Goal: Task Accomplishment & Management: Use online tool/utility

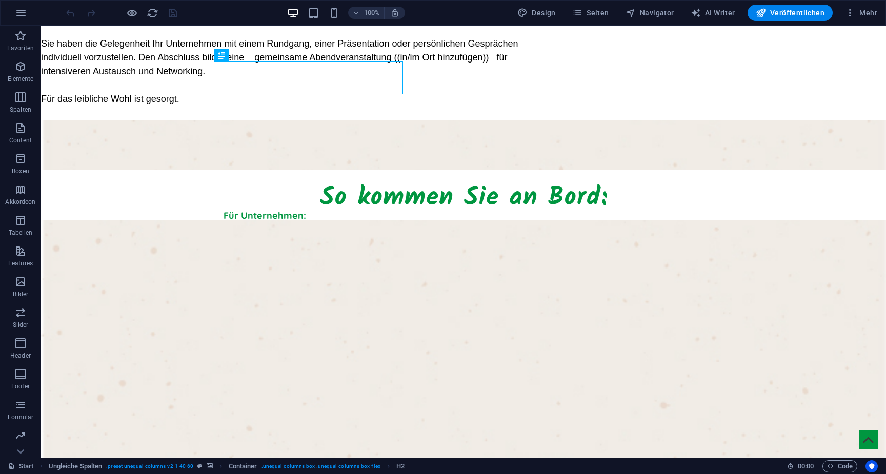
scroll to position [1070, 0]
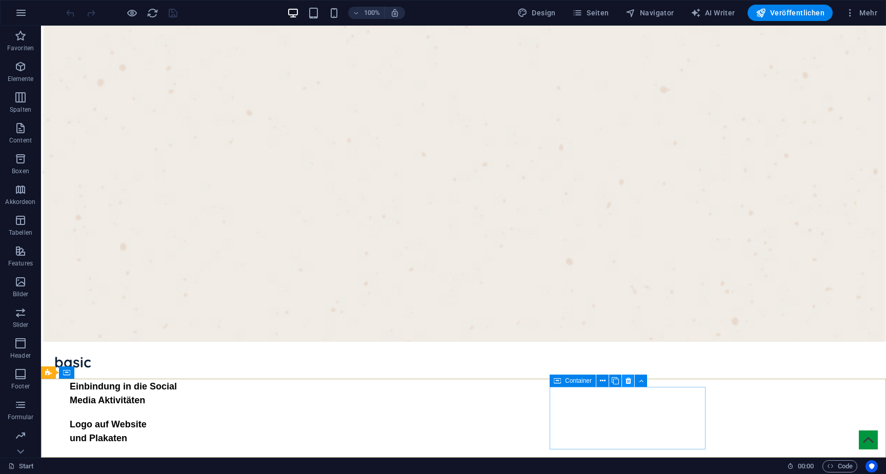
click at [626, 381] on icon at bounding box center [629, 381] width 6 height 11
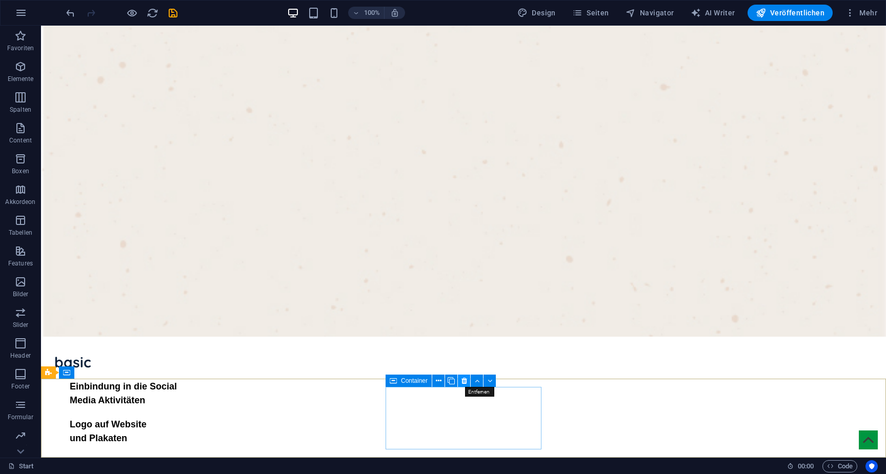
click at [465, 381] on icon at bounding box center [465, 381] width 6 height 11
click at [112, 374] on icon at bounding box center [112, 373] width 6 height 11
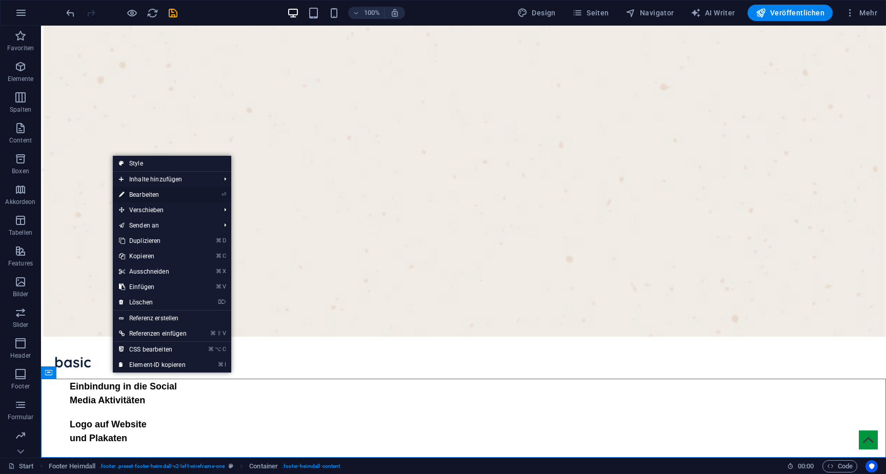
click at [149, 196] on link "⏎ Bearbeiten" at bounding box center [153, 194] width 80 height 15
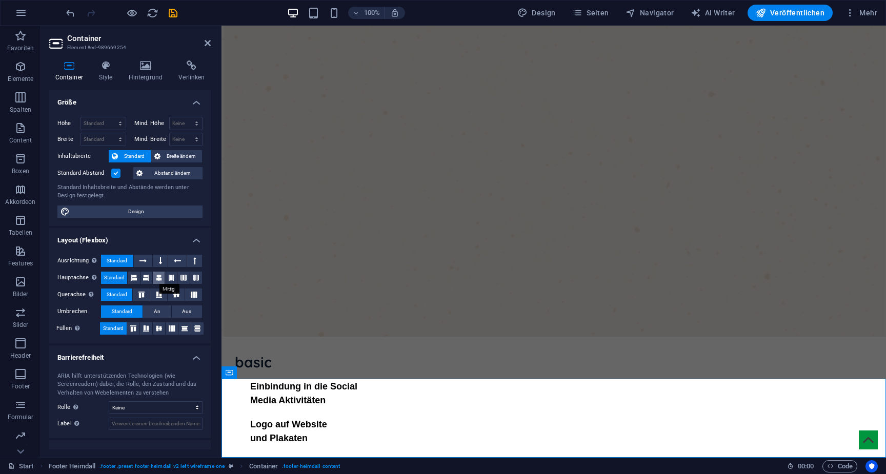
click at [158, 280] on icon at bounding box center [159, 278] width 6 height 12
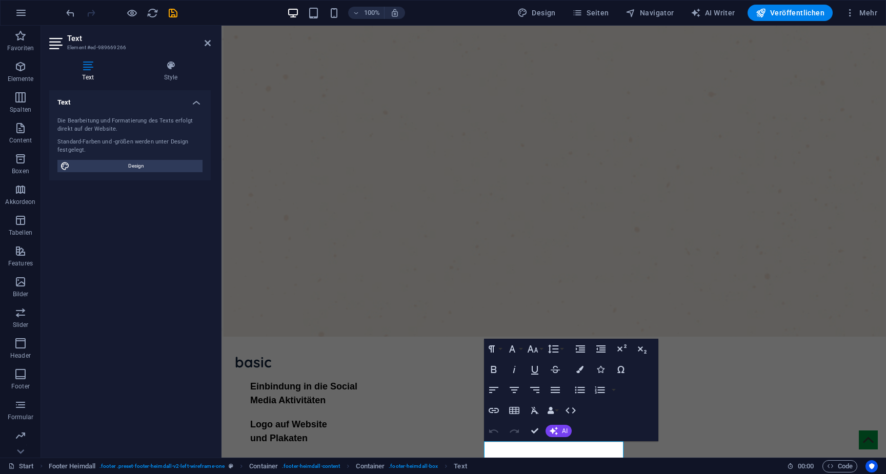
scroll to position [1043, 0]
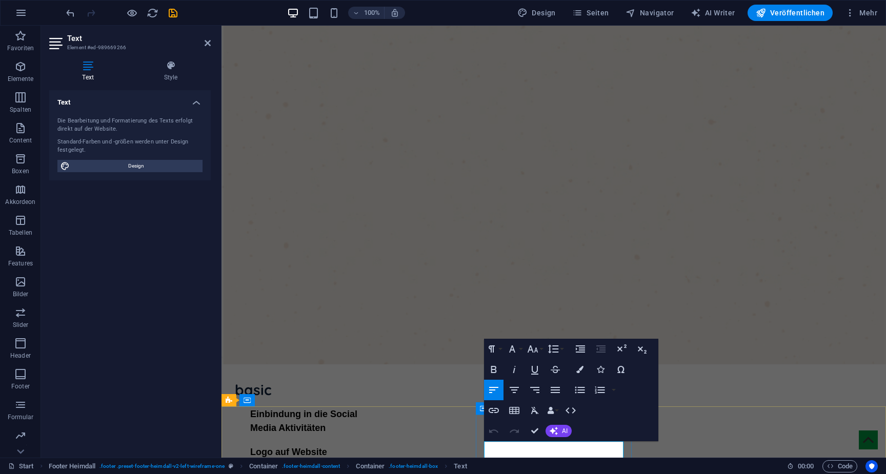
drag, startPoint x: 487, startPoint y: 448, endPoint x: 570, endPoint y: 448, distance: 83.1
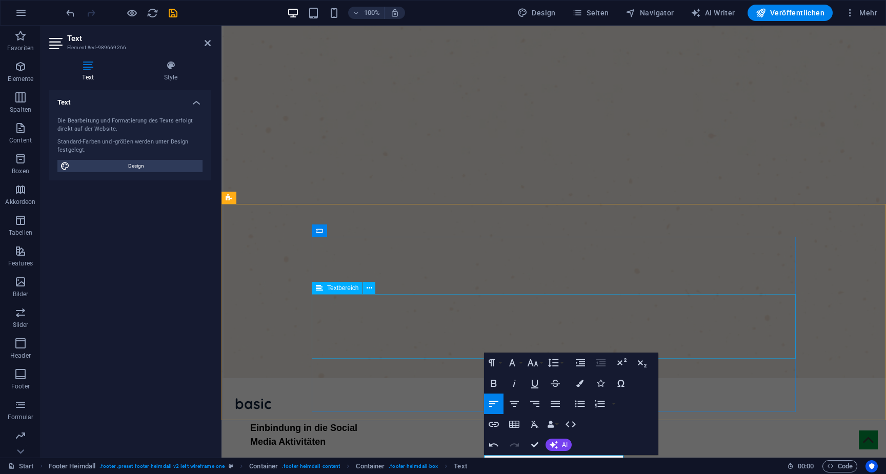
scroll to position [1057, 0]
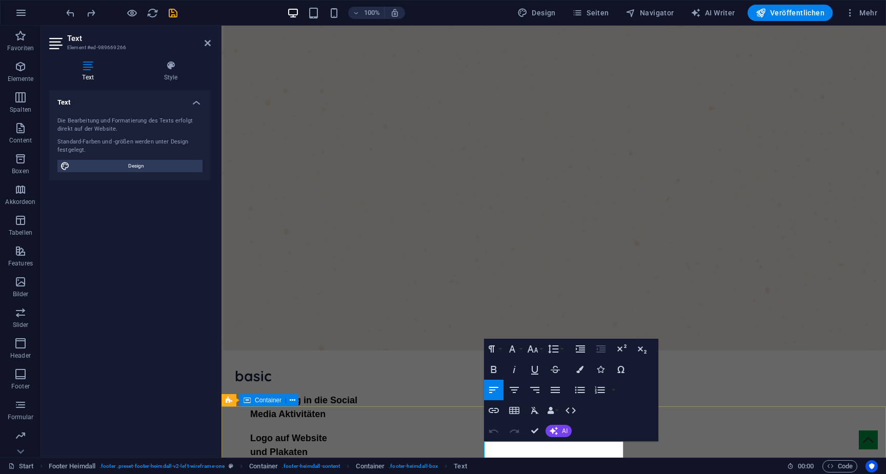
scroll to position [1043, 0]
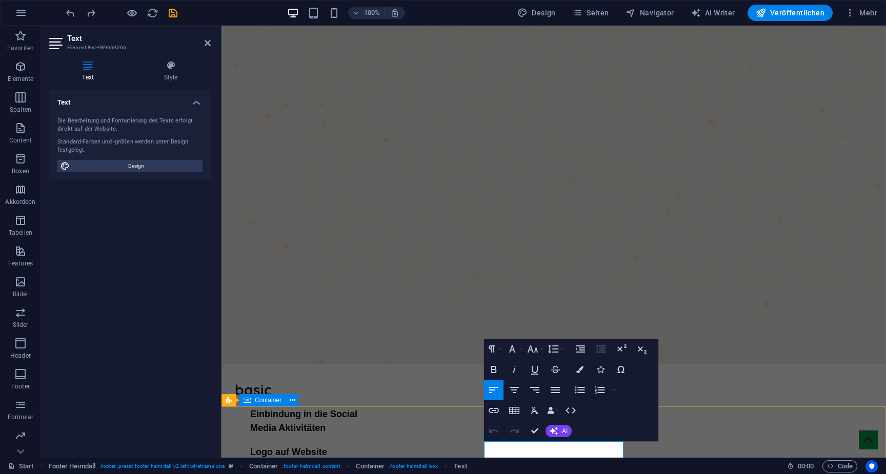
drag, startPoint x: 552, startPoint y: 447, endPoint x: 413, endPoint y: 447, distance: 139.5
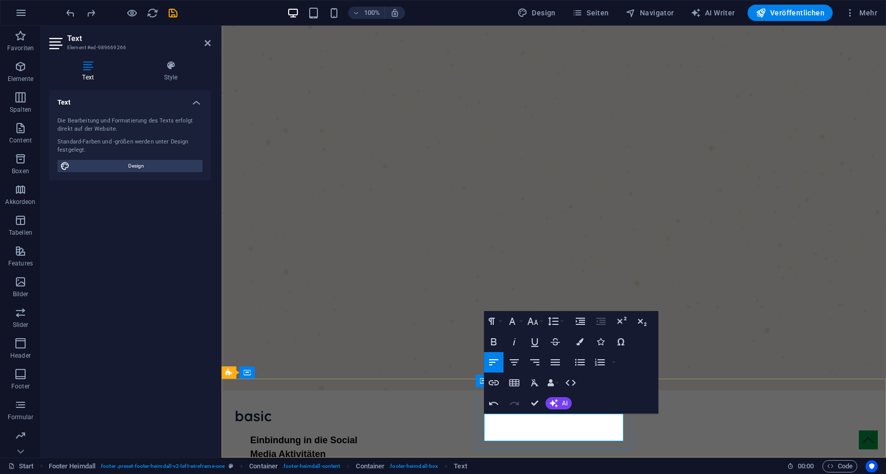
scroll to position [1017, 0]
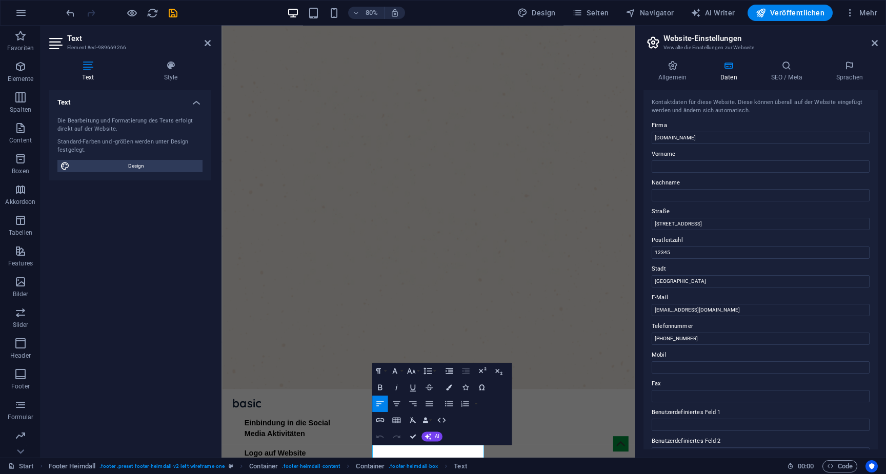
click at [388, 435] on button "Undo" at bounding box center [379, 437] width 15 height 16
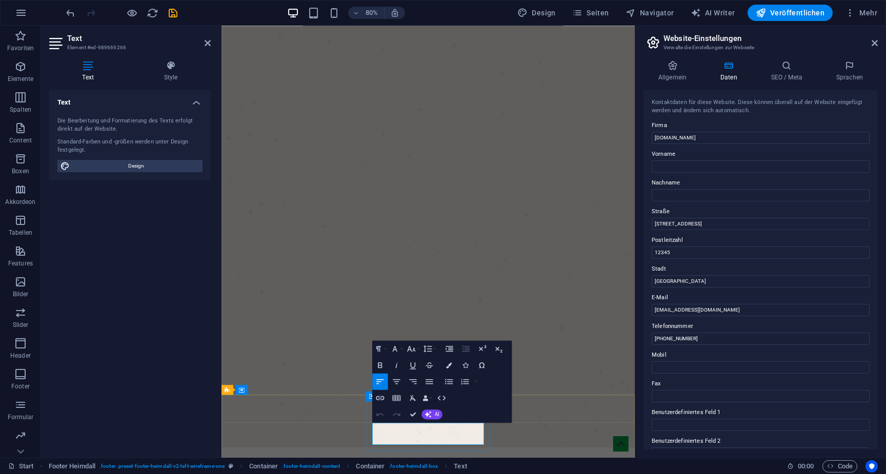
scroll to position [0, 5]
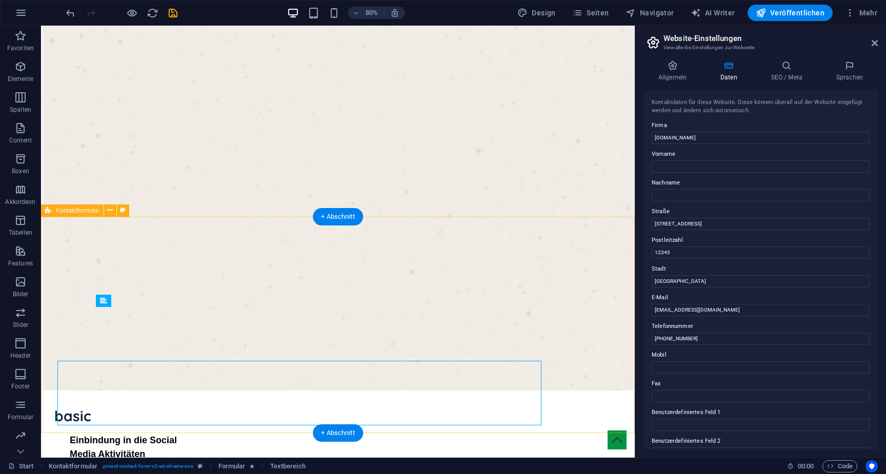
scroll to position [1084, 0]
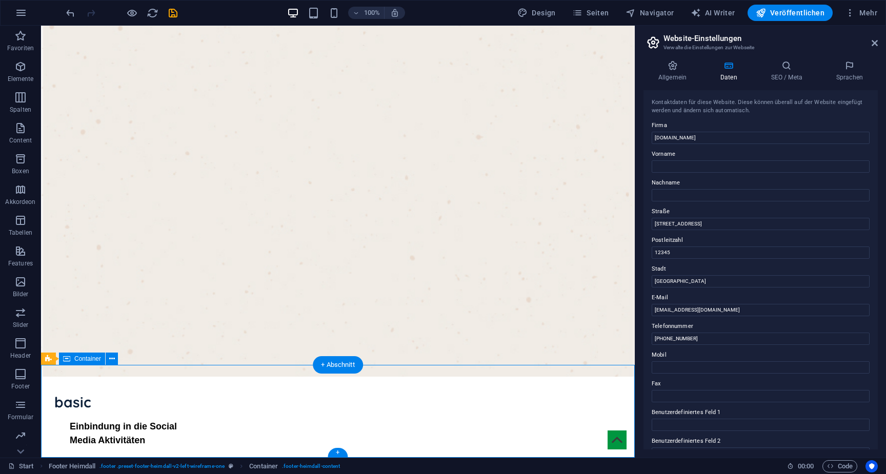
scroll to position [1030, 0]
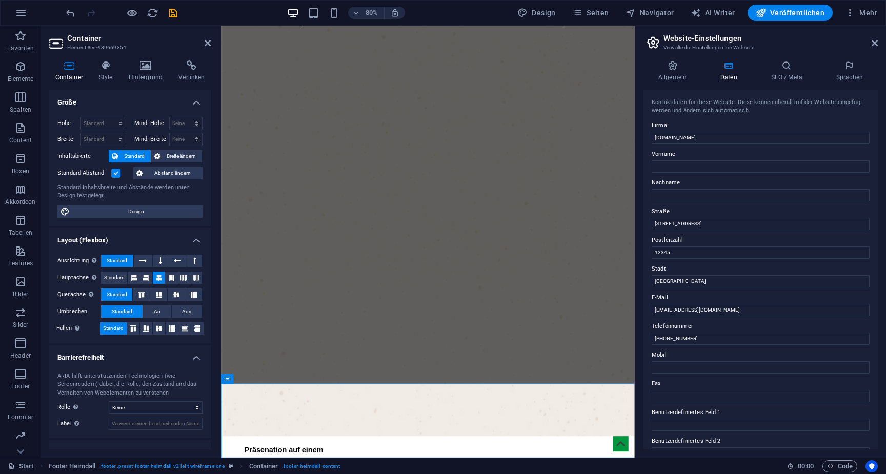
click at [153, 82] on div "Container Style Hintergrund Verlinken Größe Höhe Standard px rem % vh vw Mind. …" at bounding box center [130, 255] width 162 height 389
click at [151, 77] on h4 "Hintergrund" at bounding box center [148, 72] width 50 height 22
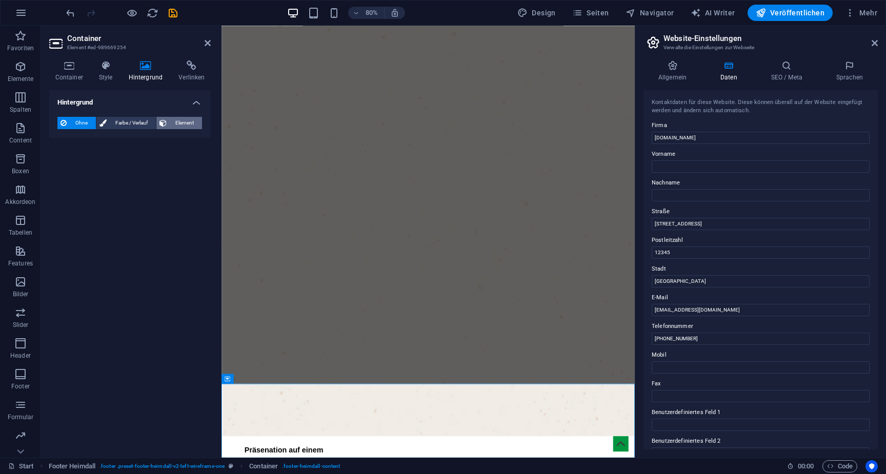
click at [183, 121] on span "Element" at bounding box center [184, 123] width 29 height 12
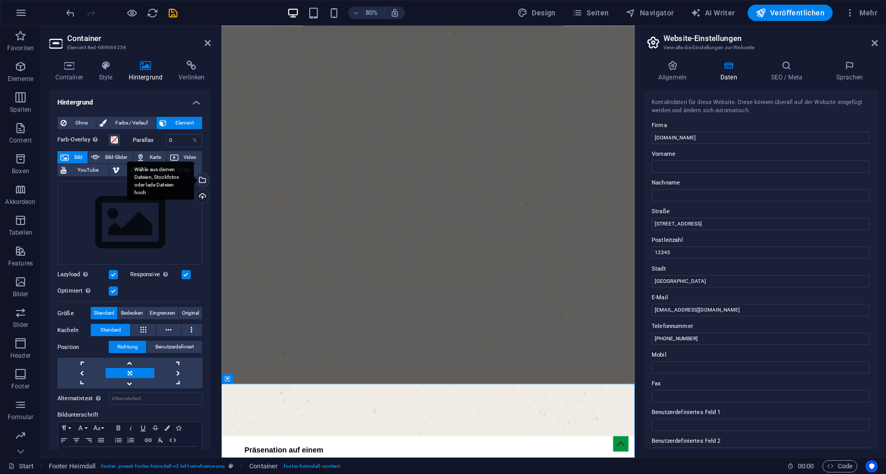
click at [200, 184] on div "Wähle aus deinen Dateien, Stockfotos oder lade Dateien hoch" at bounding box center [201, 180] width 15 height 15
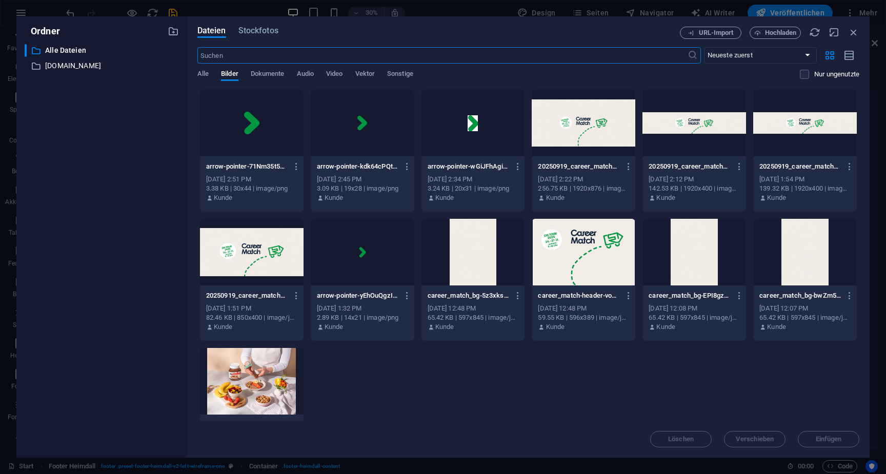
click at [486, 266] on div at bounding box center [474, 252] width 104 height 67
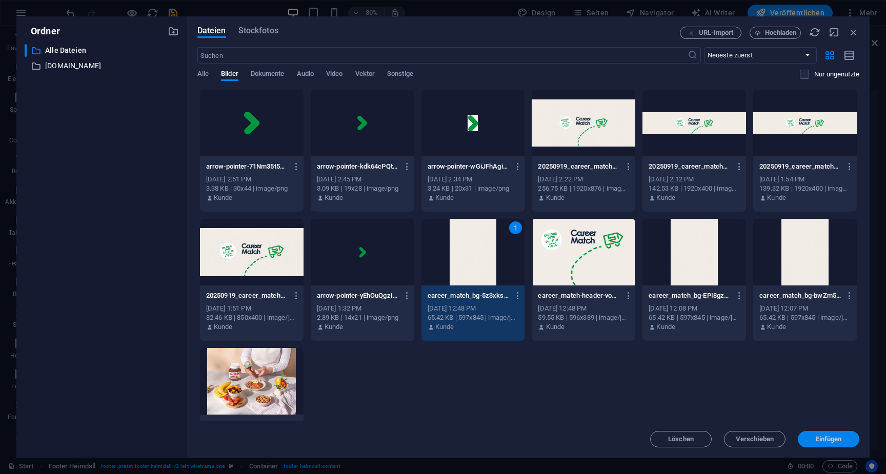
click at [838, 432] on button "Einfügen" at bounding box center [829, 439] width 62 height 16
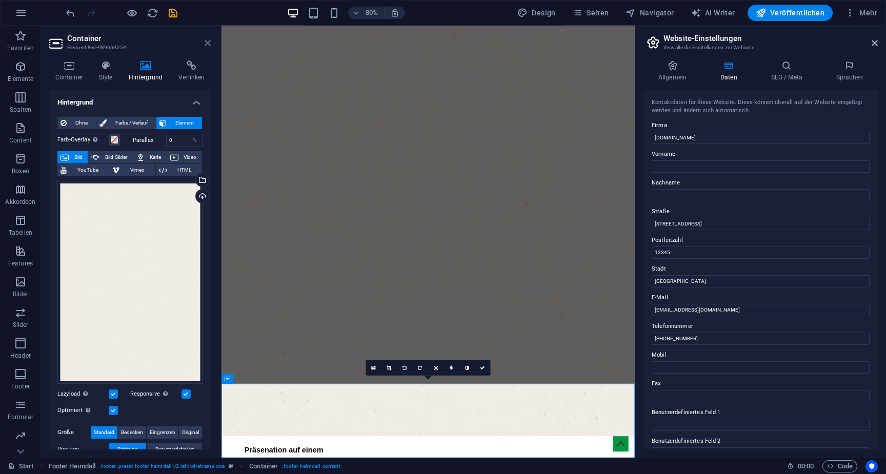
click at [209, 46] on icon at bounding box center [208, 43] width 6 height 8
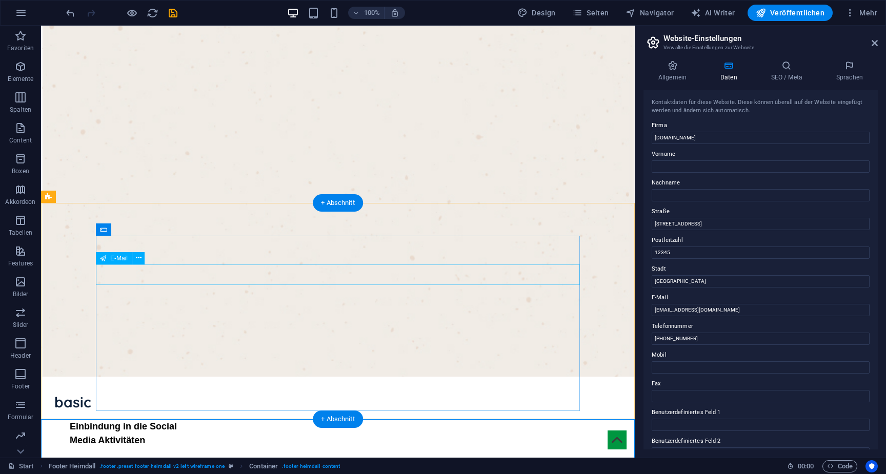
scroll to position [1084, 0]
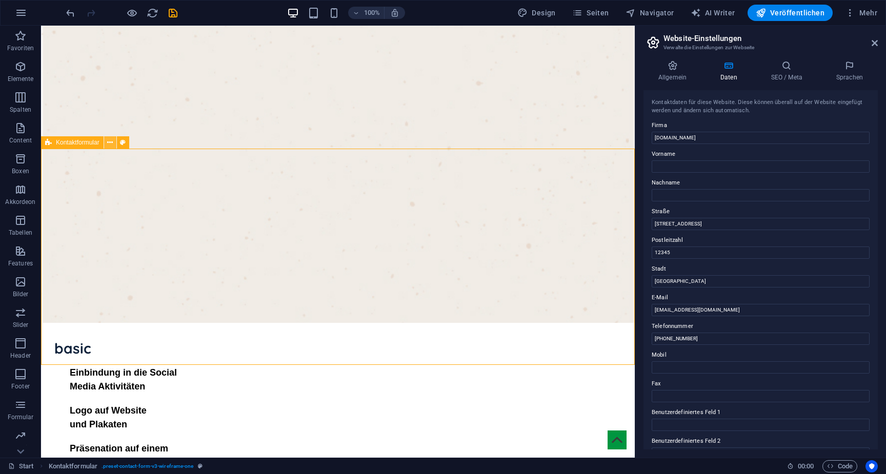
click at [109, 143] on icon at bounding box center [110, 142] width 6 height 11
click at [874, 44] on icon at bounding box center [875, 43] width 6 height 8
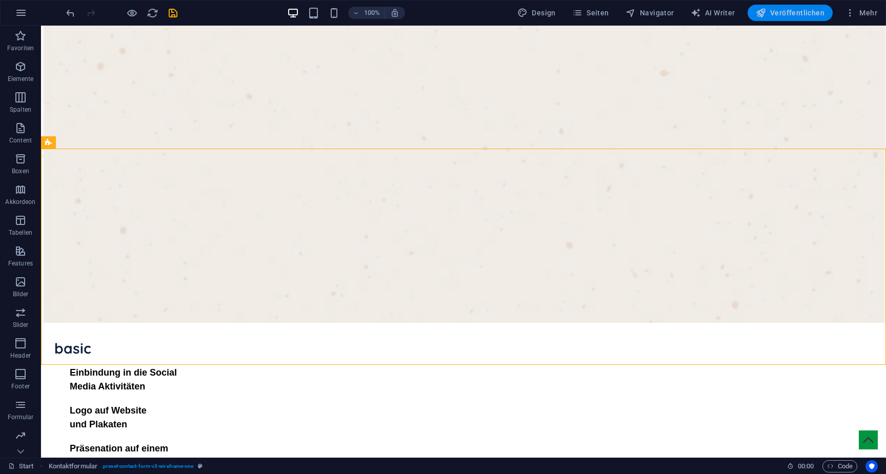
click at [791, 17] on span "Veröffentlichen" at bounding box center [790, 13] width 69 height 10
checkbox input "false"
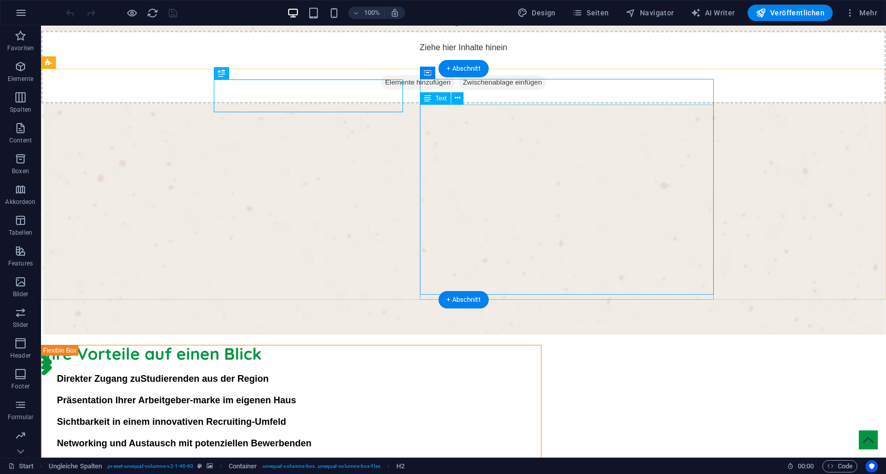
scroll to position [1084, 0]
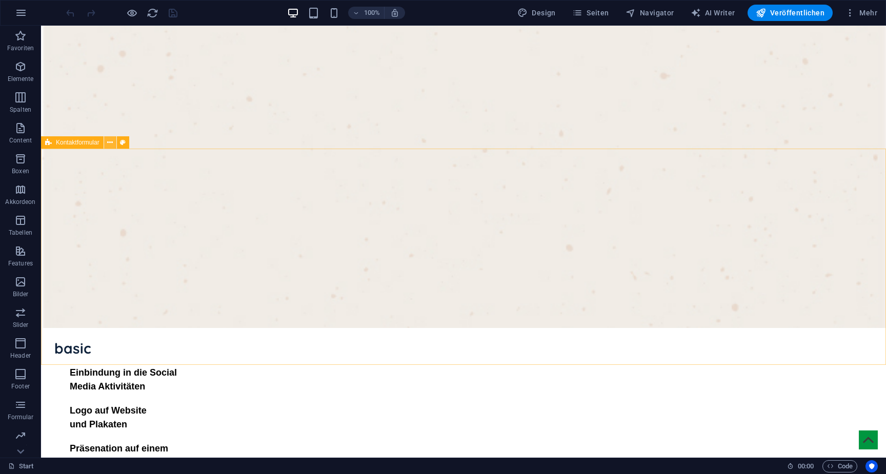
click at [109, 144] on icon at bounding box center [110, 142] width 6 height 11
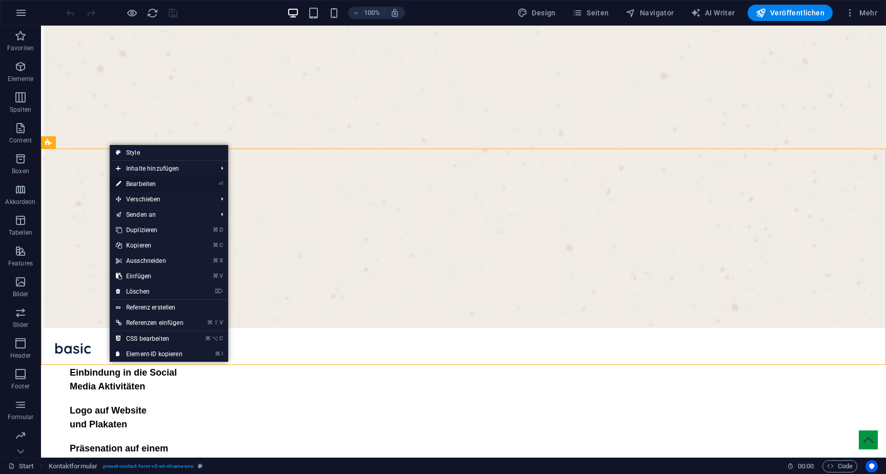
click at [141, 189] on link "⏎ Bearbeiten" at bounding box center [150, 183] width 80 height 15
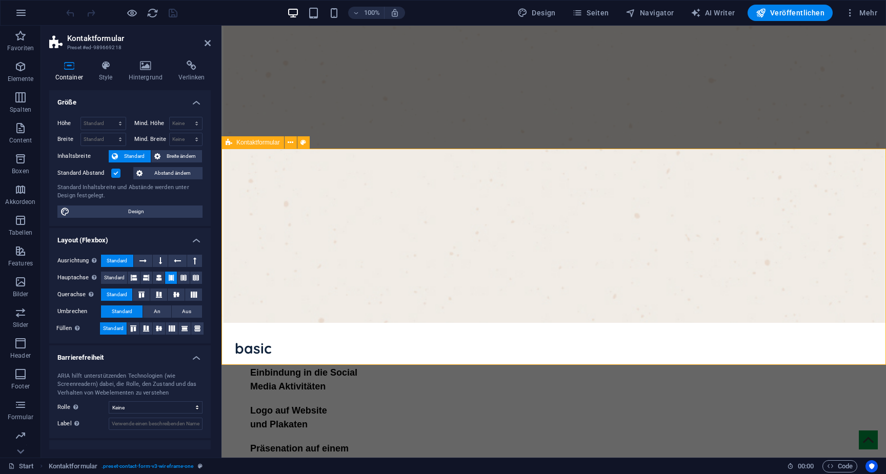
click at [229, 145] on icon at bounding box center [229, 142] width 7 height 12
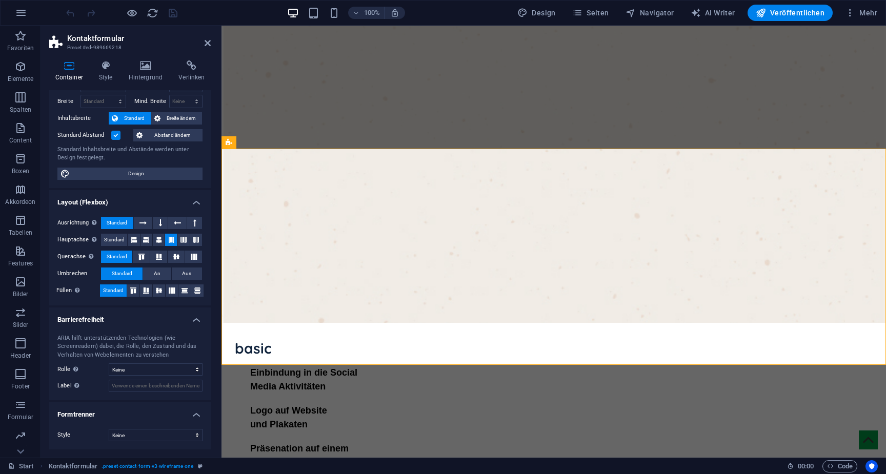
click at [72, 68] on icon at bounding box center [68, 66] width 39 height 10
click at [101, 67] on icon at bounding box center [106, 66] width 26 height 10
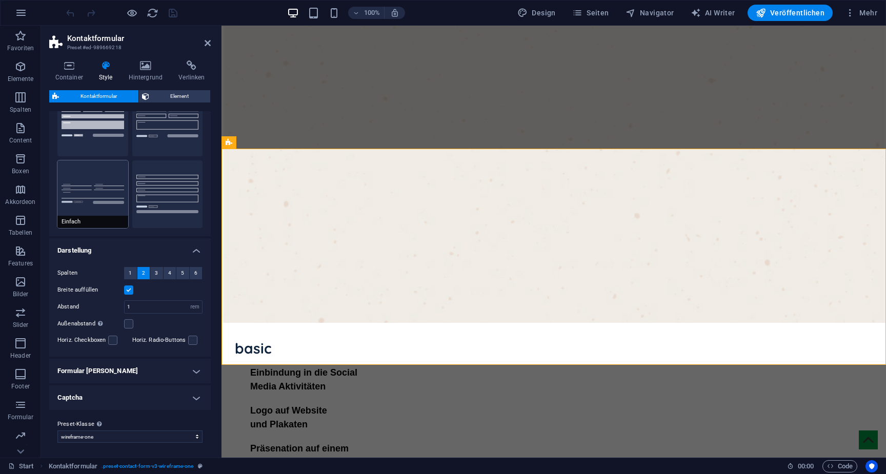
scroll to position [50, 0]
click at [110, 364] on h4 "Formular [PERSON_NAME]" at bounding box center [130, 370] width 162 height 25
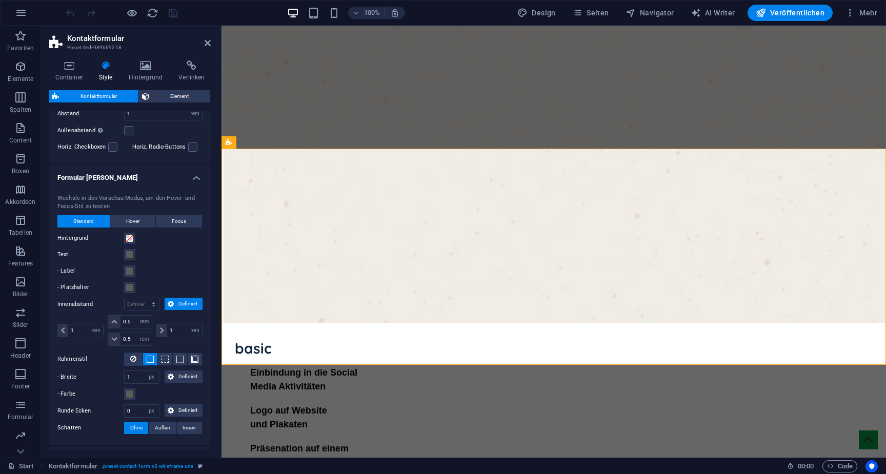
scroll to position [251, 0]
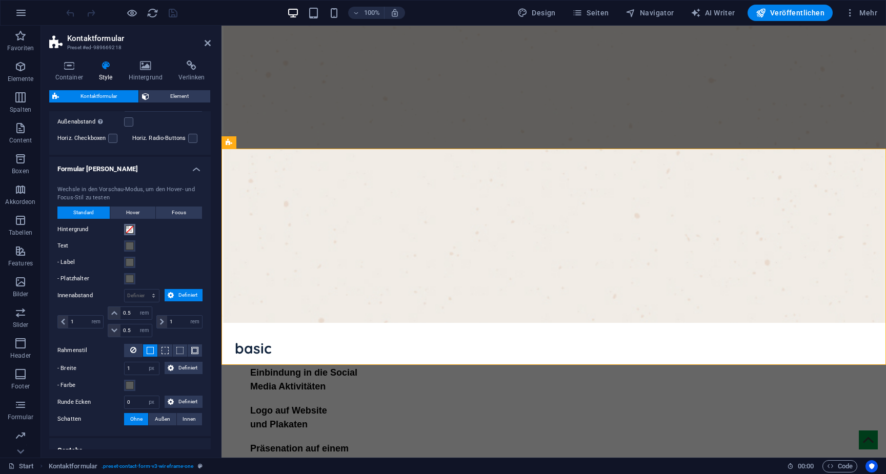
click at [128, 230] on span at bounding box center [130, 230] width 8 height 8
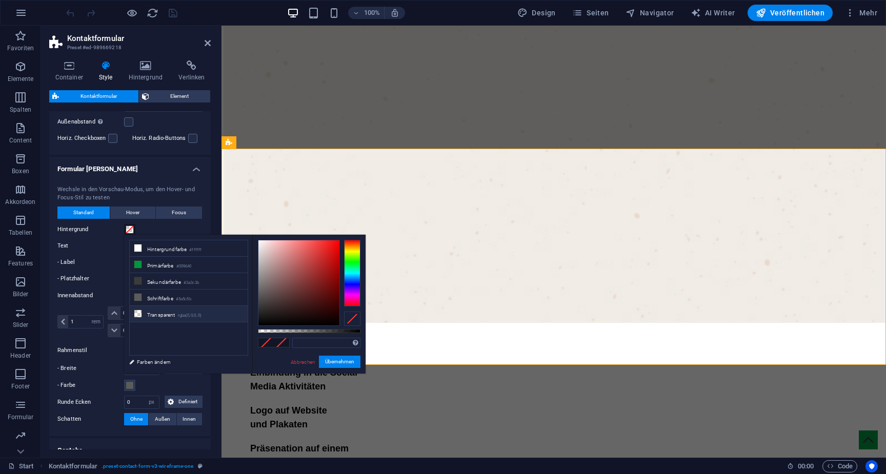
click at [163, 314] on li "Transparent rgba(0,0,0,.0)" at bounding box center [189, 314] width 118 height 16
type input "rgba(0, 0, 0, 0)"
click at [343, 364] on button "Übernehmen" at bounding box center [340, 362] width 42 height 12
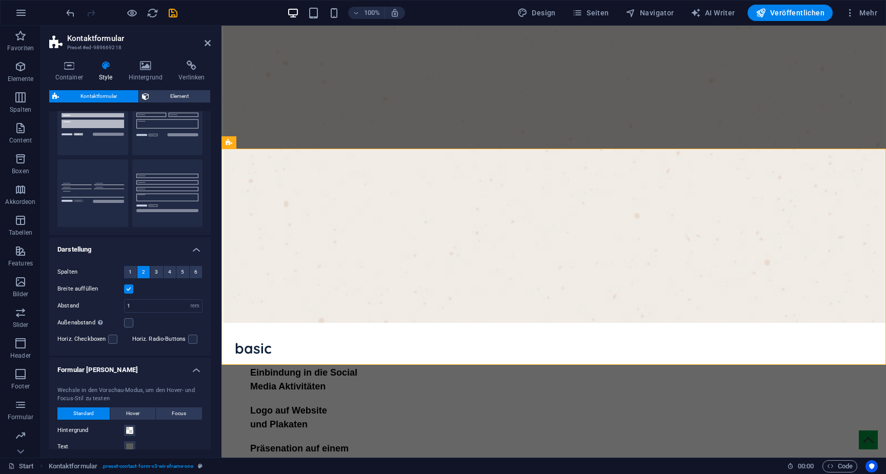
scroll to position [0, 0]
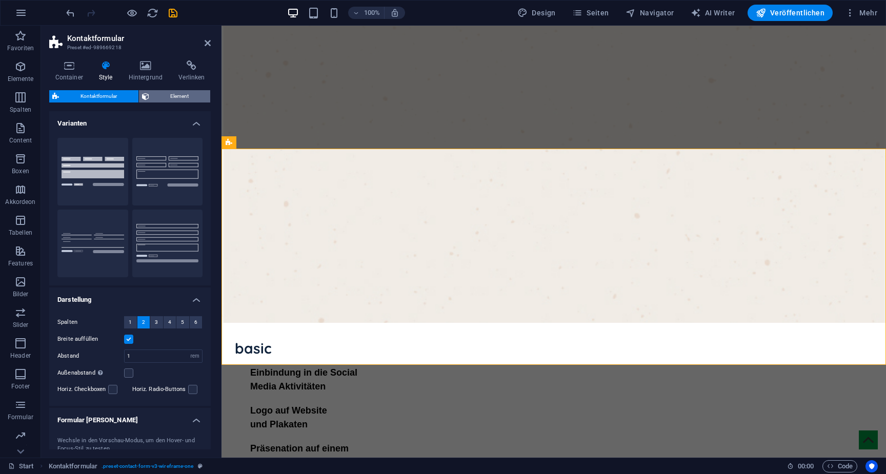
click at [172, 96] on span "Element" at bounding box center [179, 96] width 55 height 12
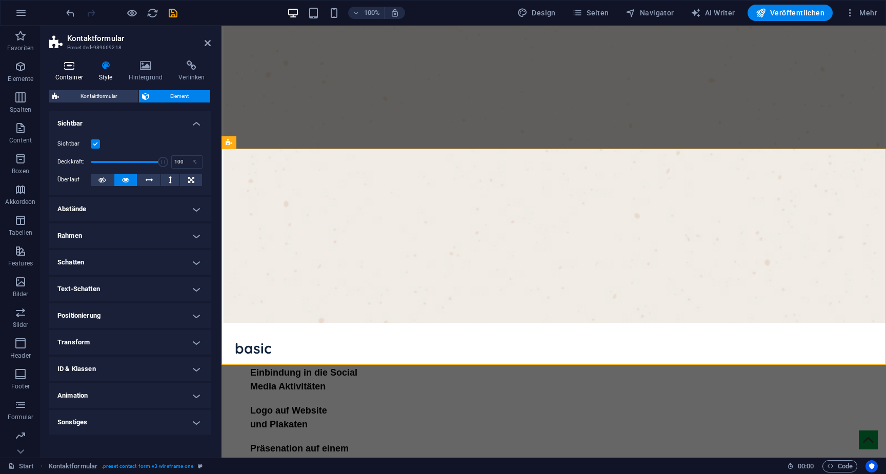
click at [64, 67] on icon at bounding box center [68, 66] width 39 height 10
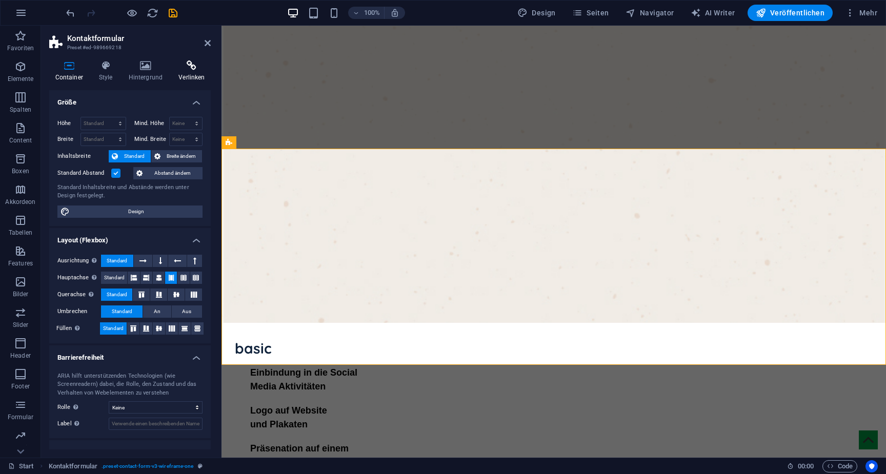
click at [196, 72] on h4 "Verlinken" at bounding box center [192, 72] width 38 height 22
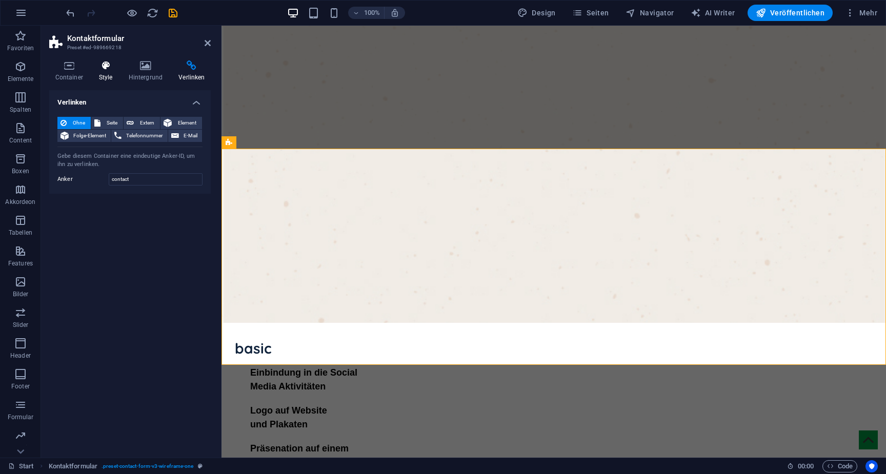
click at [104, 72] on h4 "Style" at bounding box center [108, 72] width 30 height 22
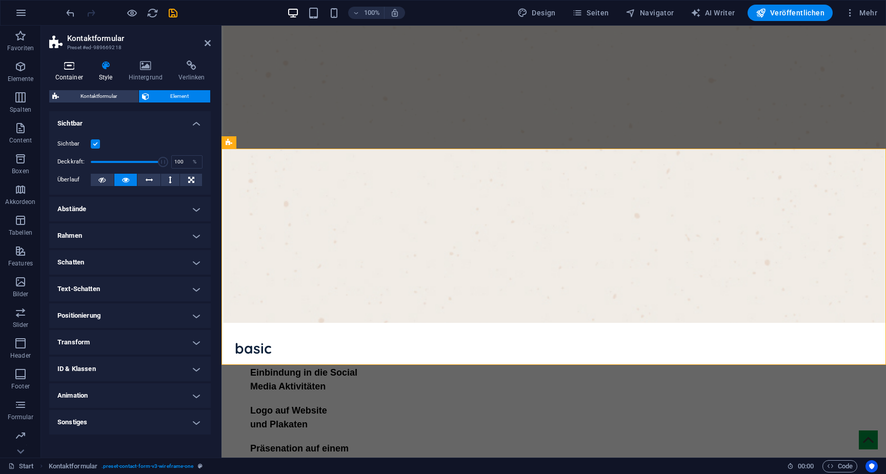
click at [57, 69] on icon at bounding box center [68, 66] width 39 height 10
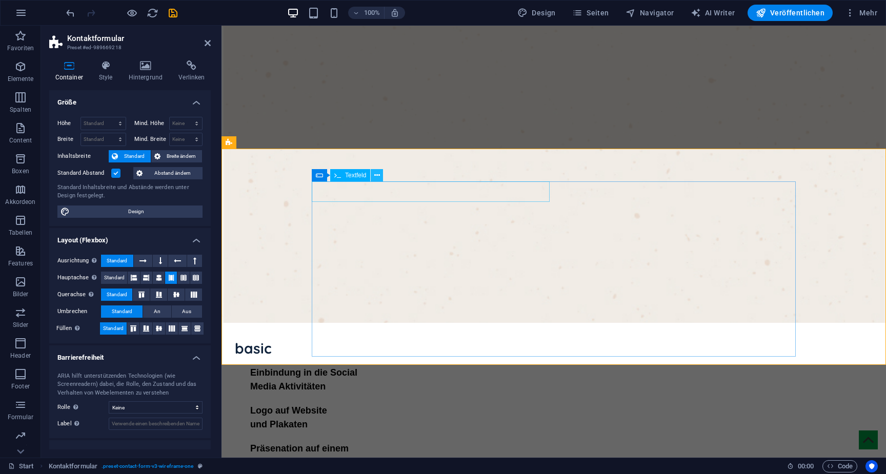
click at [379, 177] on icon at bounding box center [377, 175] width 6 height 11
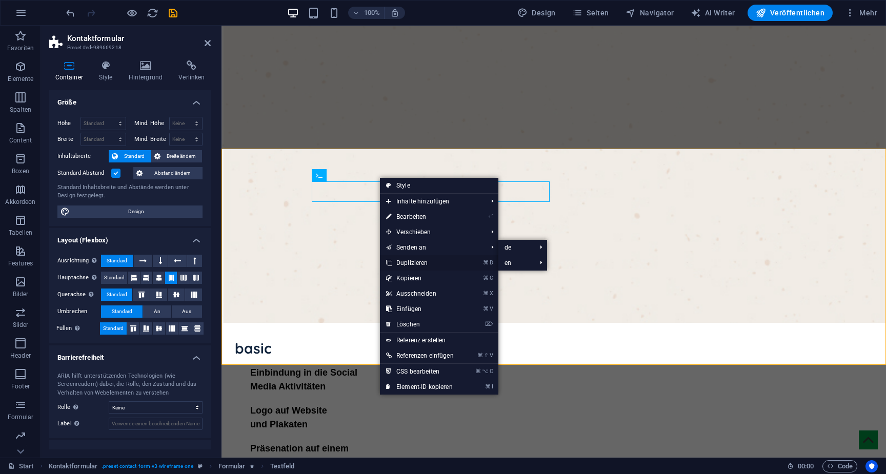
click at [410, 268] on link "⌘ D Duplizieren" at bounding box center [420, 262] width 80 height 15
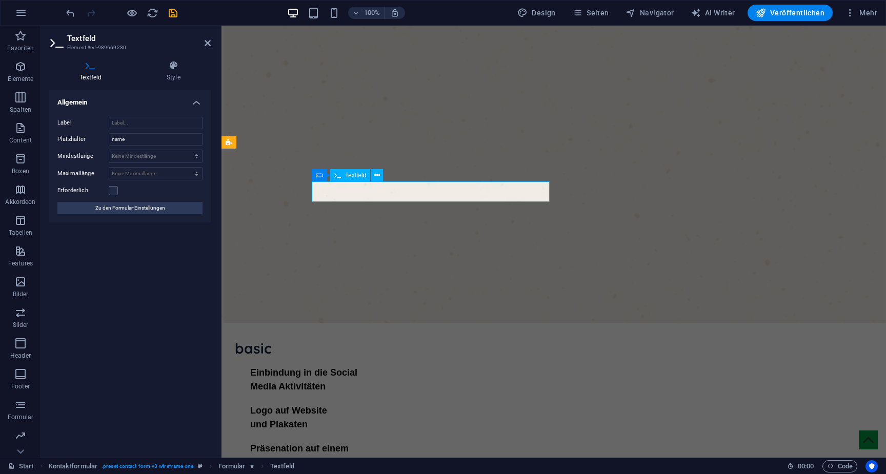
type input "H"
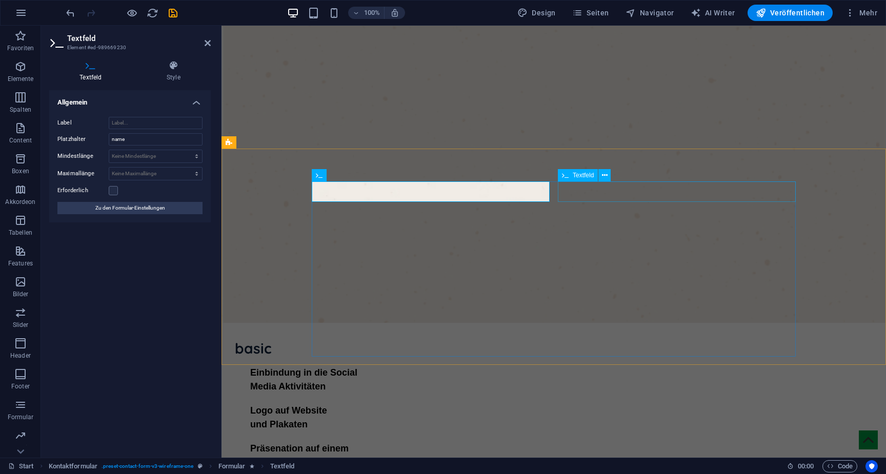
type input "Firma"
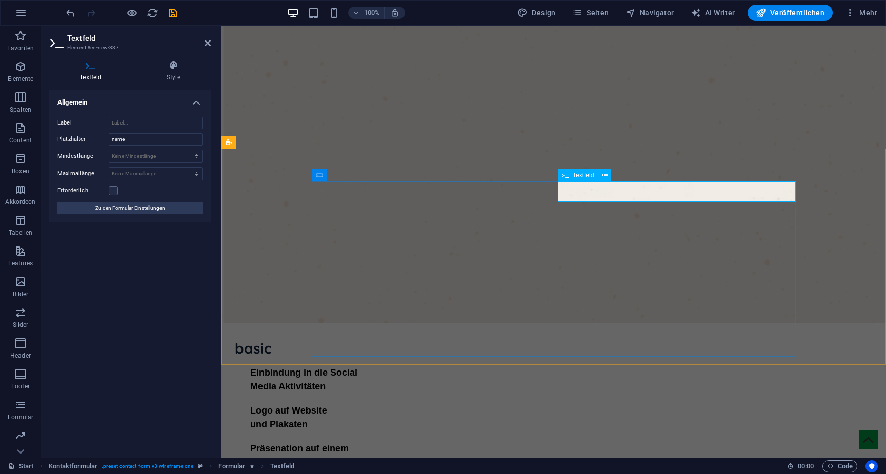
drag, startPoint x: 600, startPoint y: 191, endPoint x: 548, endPoint y: 191, distance: 51.8
paste input "Name"
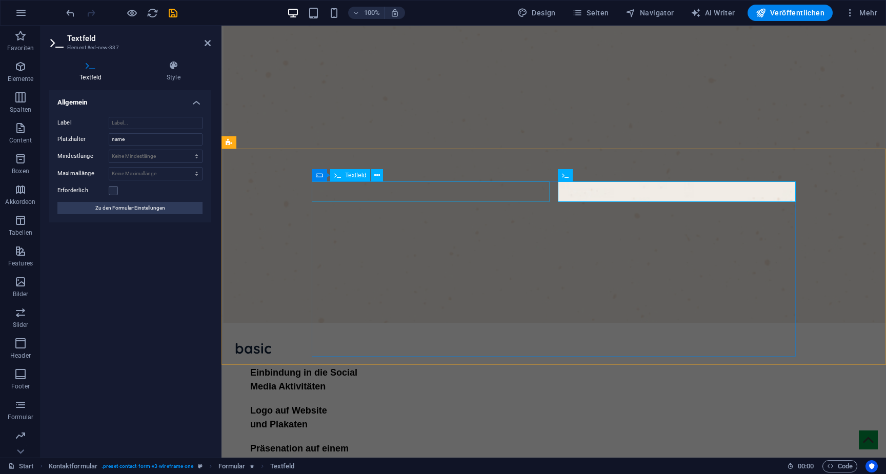
type input "Name"
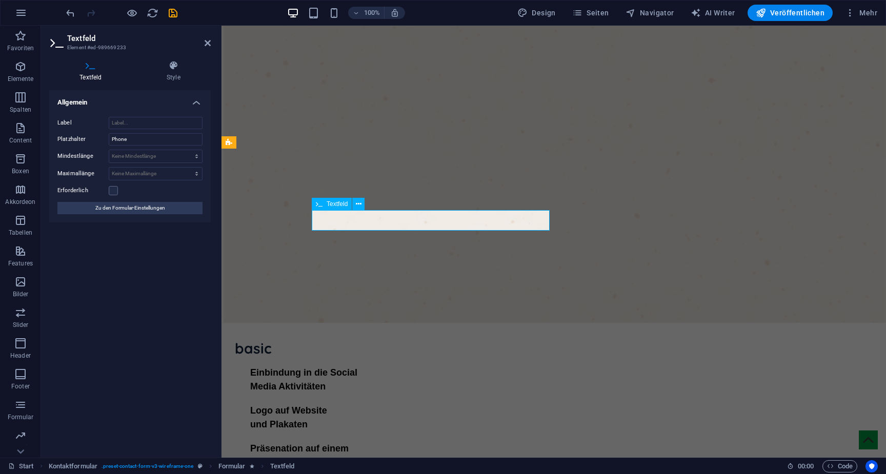
paste input "Adresse"
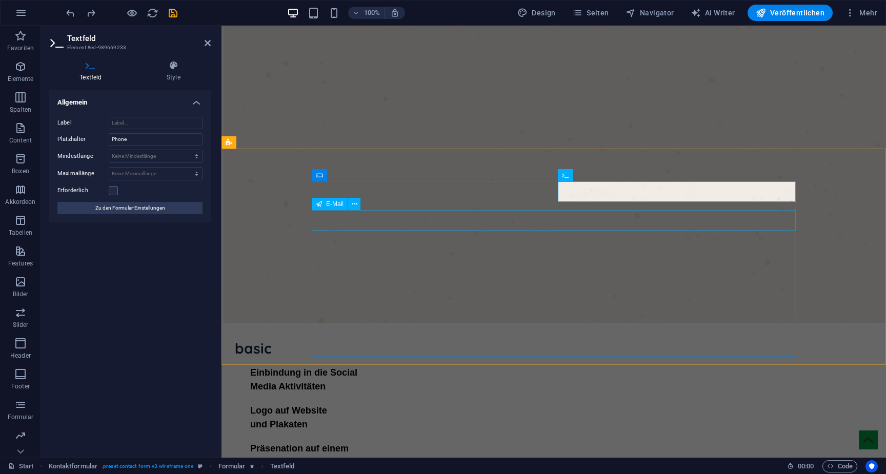
type input "Adresse"
click at [371, 232] on icon at bounding box center [370, 233] width 6 height 11
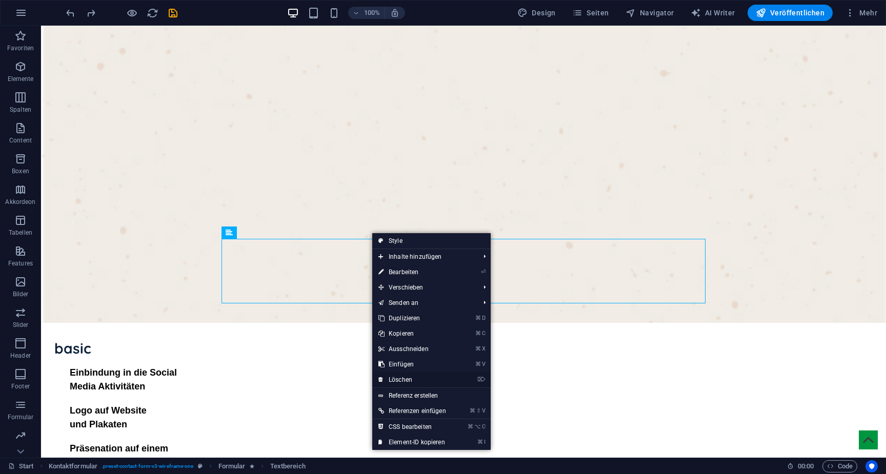
click at [424, 380] on link "⌦ Löschen" at bounding box center [412, 379] width 80 height 15
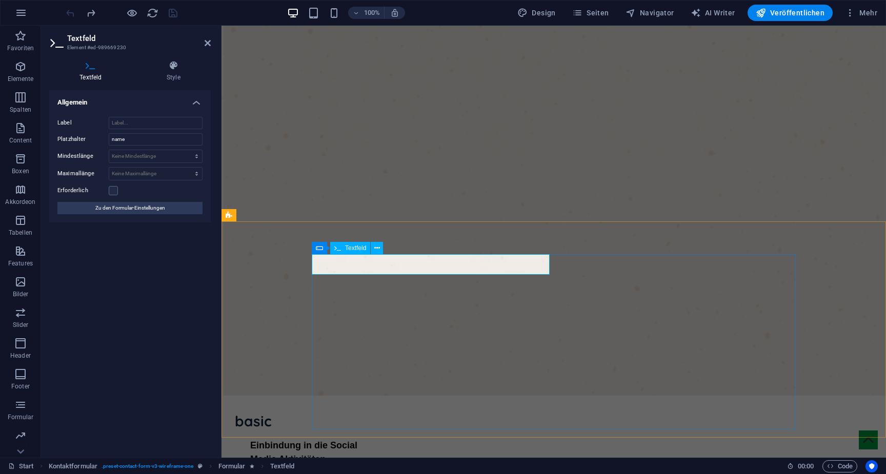
click at [143, 144] on input "name" at bounding box center [156, 139] width 94 height 12
paste input "Firma"
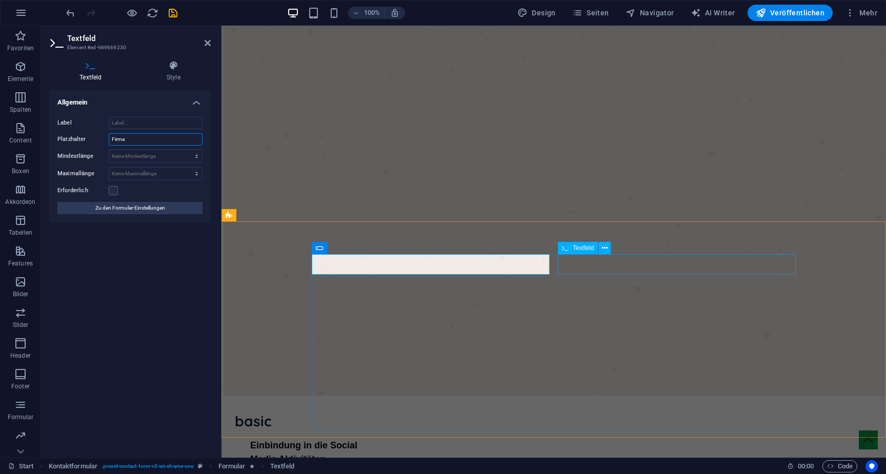
type input "Firma"
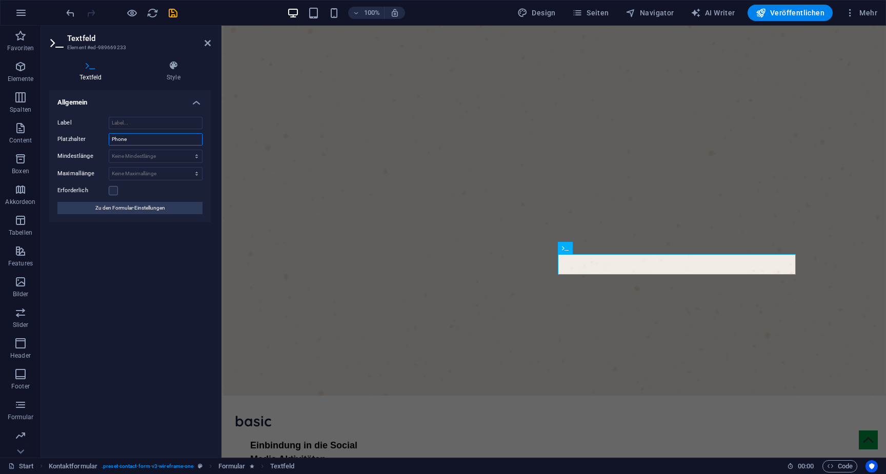
click at [127, 136] on input "Phone" at bounding box center [156, 139] width 94 height 12
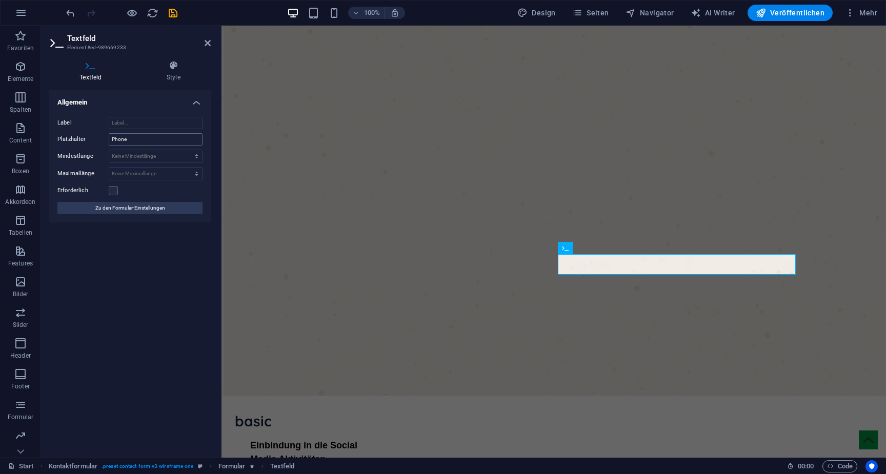
click at [157, 143] on input "Phone" at bounding box center [156, 139] width 94 height 12
type input "Name"
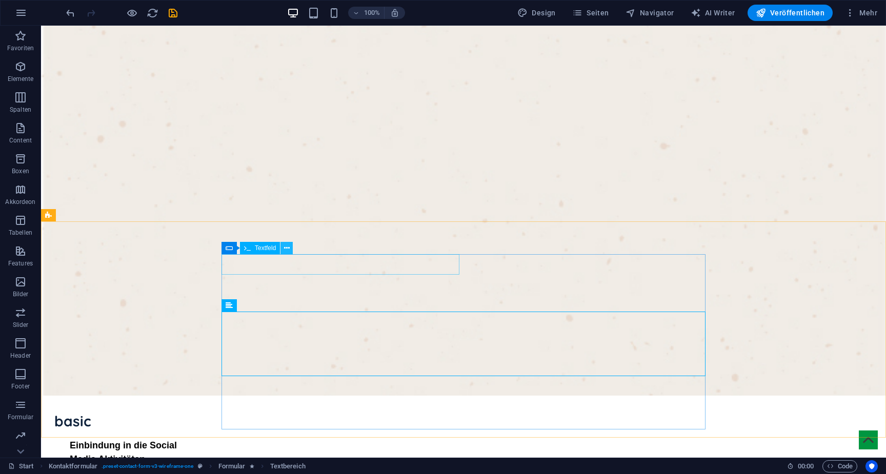
click at [288, 248] on icon at bounding box center [287, 248] width 6 height 11
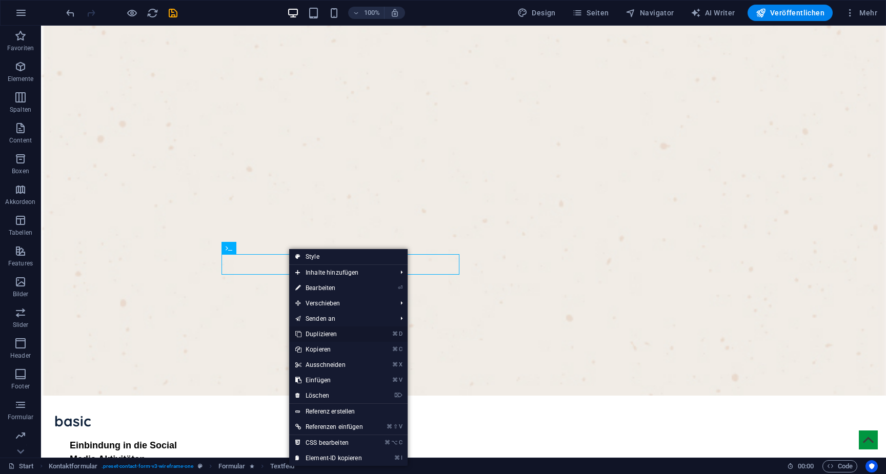
click at [318, 332] on link "⌘ D Duplizieren" at bounding box center [329, 334] width 80 height 15
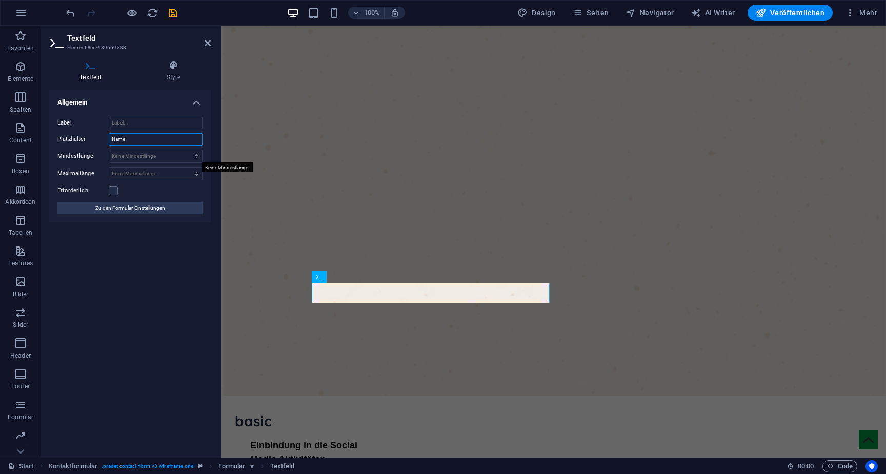
click at [162, 135] on input "Name" at bounding box center [156, 139] width 94 height 12
paste input "Adress"
type input "Adresse"
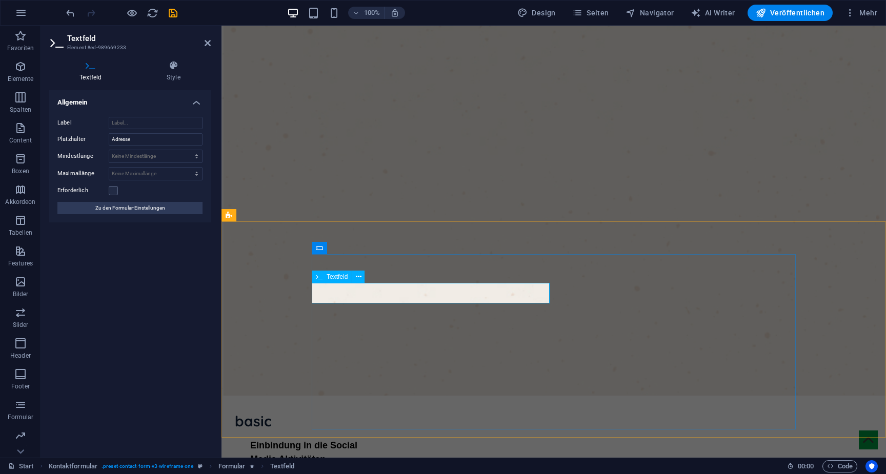
click at [200, 304] on div "Allgemein Label Platzhalter Adresse Mindestlänge Keine Mindestlänge Zeichen Max…" at bounding box center [130, 270] width 162 height 360
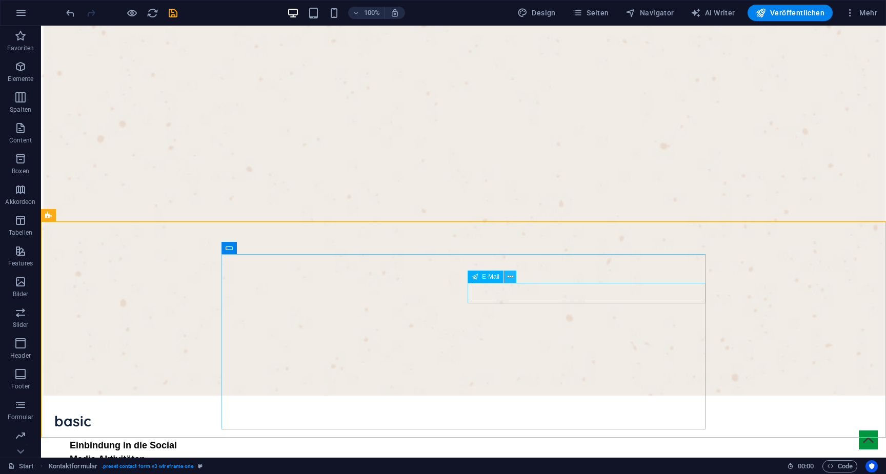
click at [512, 278] on icon at bounding box center [511, 277] width 6 height 11
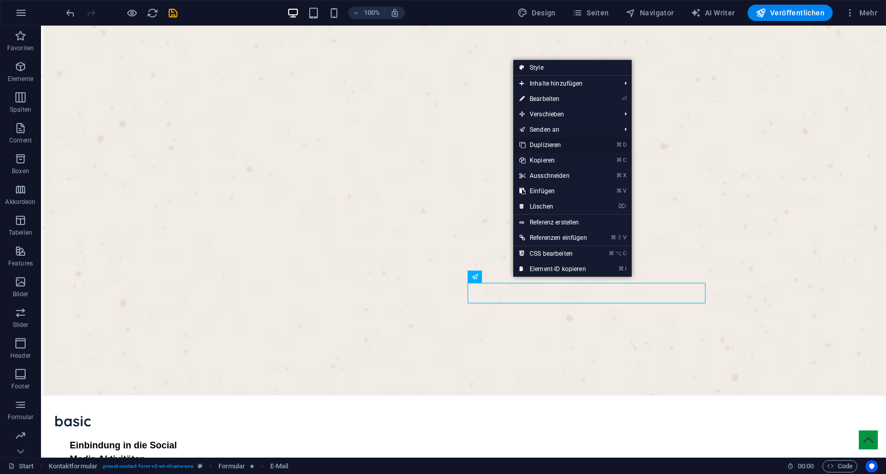
click at [554, 148] on link "⌘ D Duplizieren" at bounding box center [553, 144] width 80 height 15
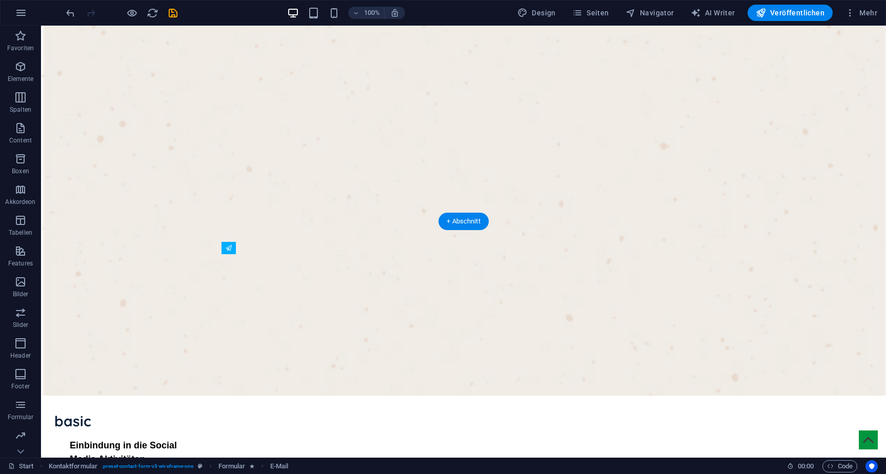
drag, startPoint x: 270, startPoint y: 332, endPoint x: 232, endPoint y: 306, distance: 46.1
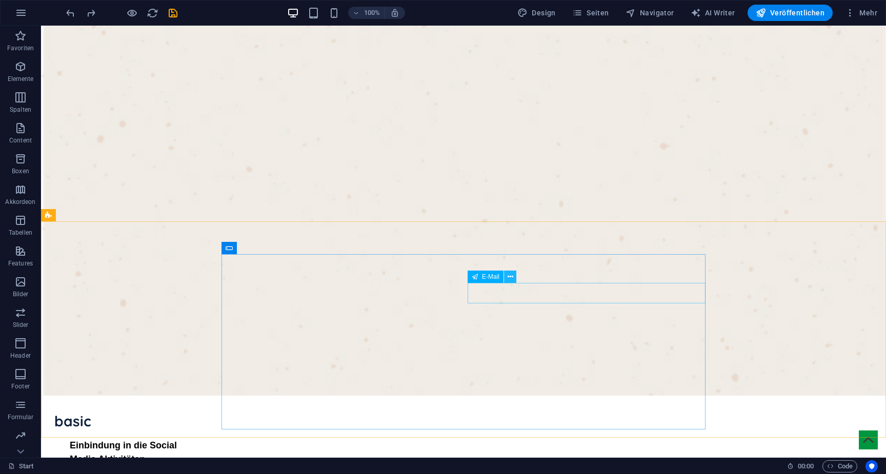
click at [510, 276] on icon at bounding box center [511, 277] width 6 height 11
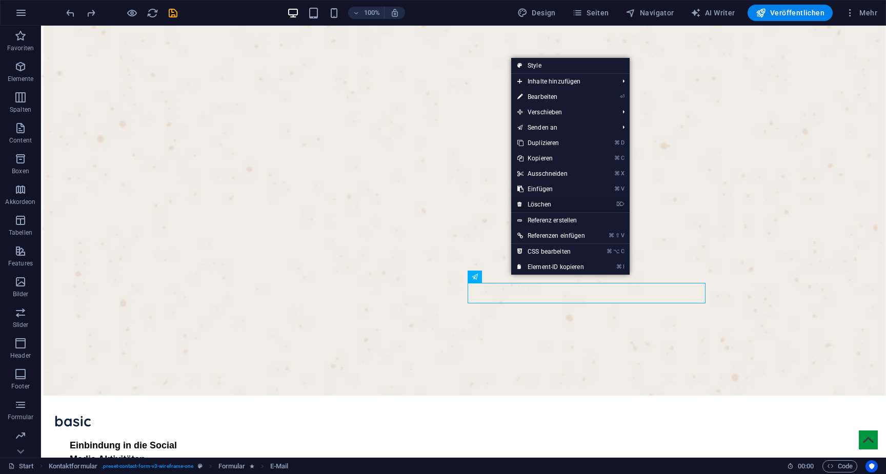
click at [548, 206] on link "⌦ Löschen" at bounding box center [551, 204] width 80 height 15
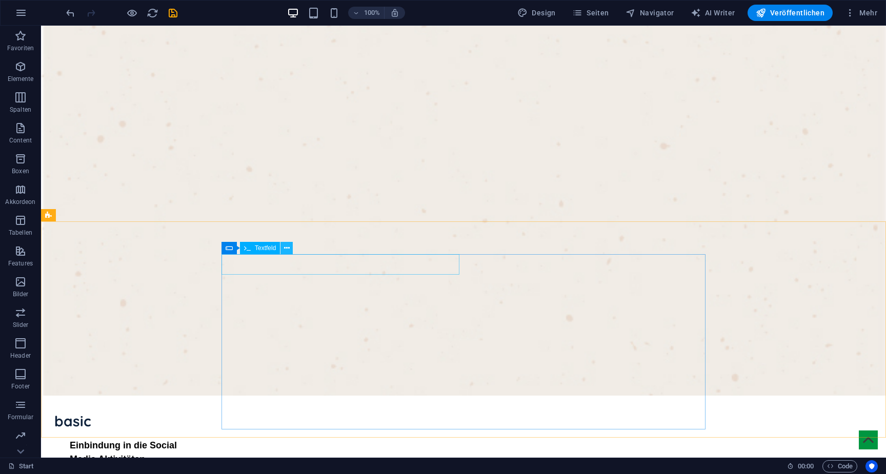
click at [286, 248] on icon at bounding box center [287, 248] width 6 height 11
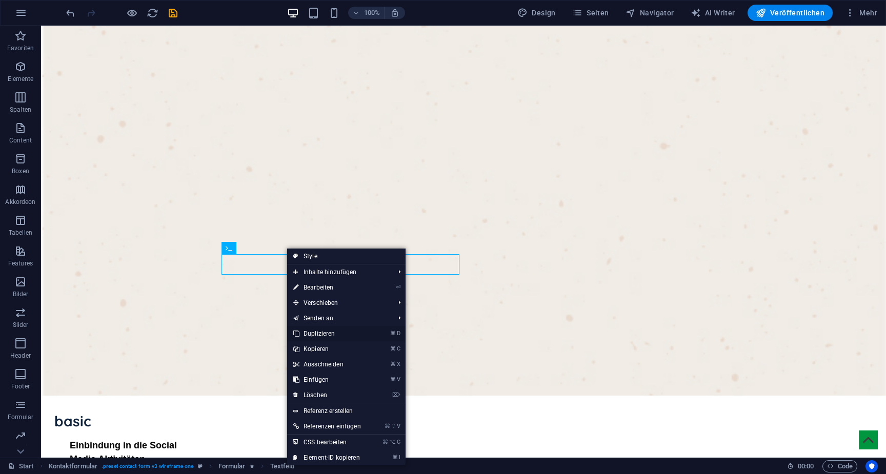
click at [319, 335] on link "⌘ D Duplizieren" at bounding box center [327, 333] width 80 height 15
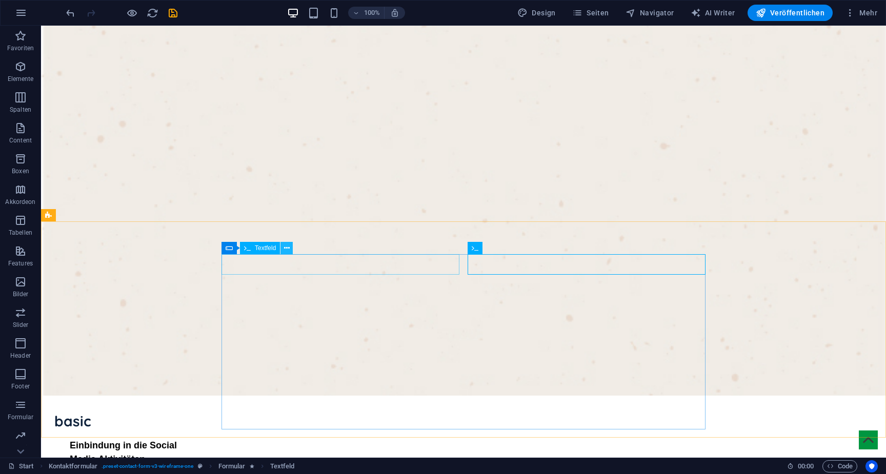
click at [286, 251] on icon at bounding box center [287, 248] width 6 height 11
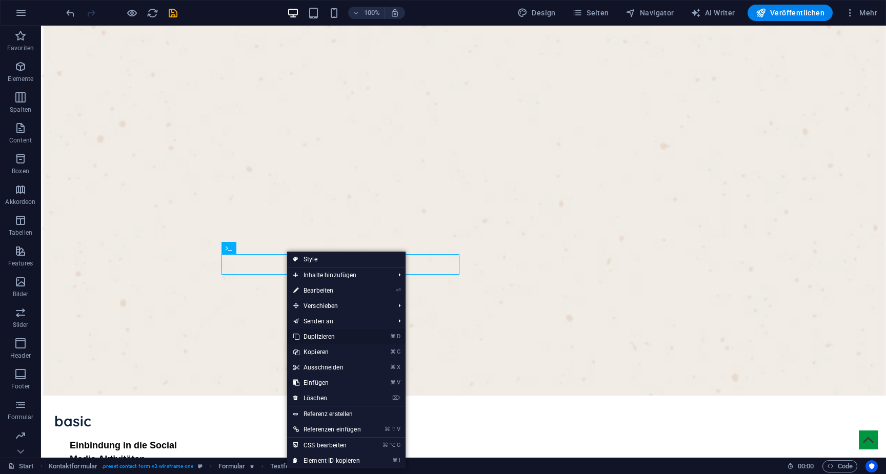
click at [325, 331] on link "⌘ D Duplizieren" at bounding box center [327, 336] width 80 height 15
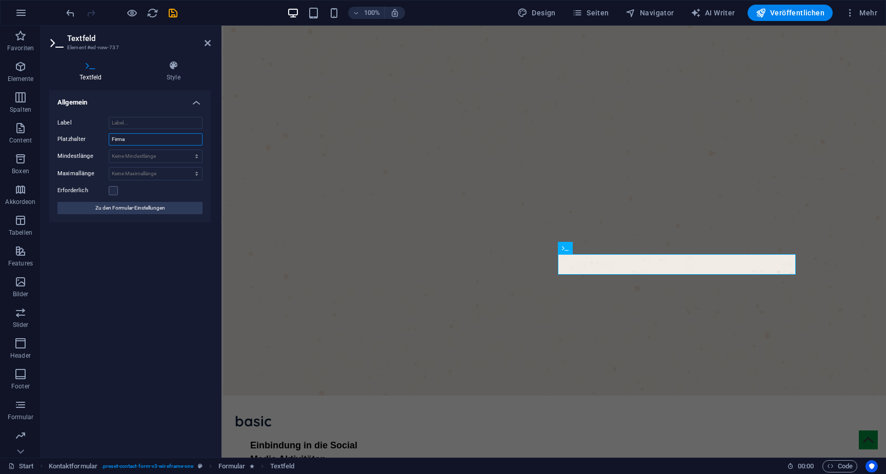
click at [128, 141] on input "Firma" at bounding box center [156, 139] width 94 height 12
paste input "Name"
type input "Name"
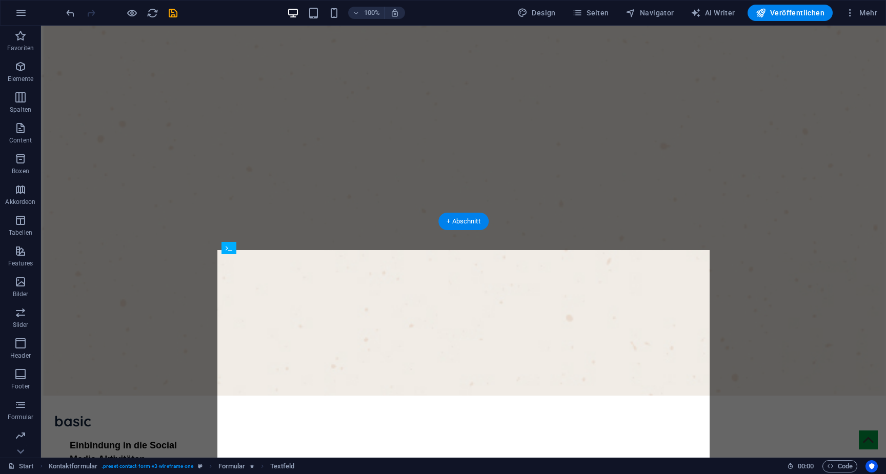
drag, startPoint x: 265, startPoint y: 333, endPoint x: 225, endPoint y: 284, distance: 63.8
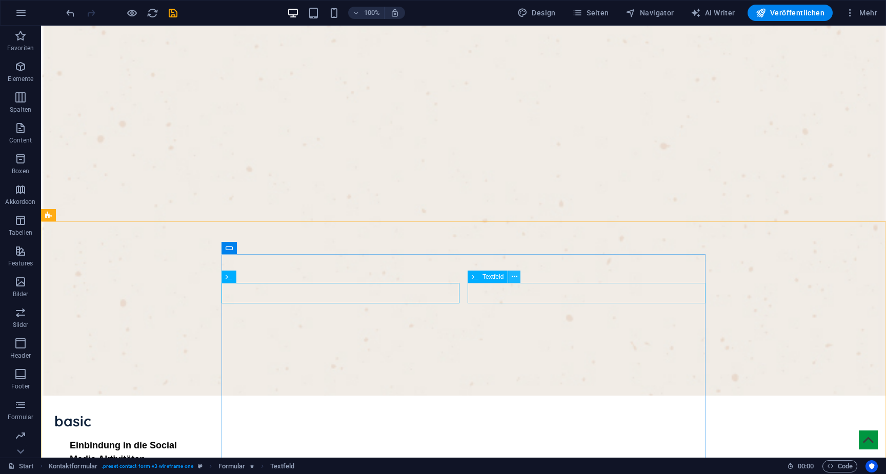
click at [516, 274] on icon at bounding box center [515, 277] width 6 height 11
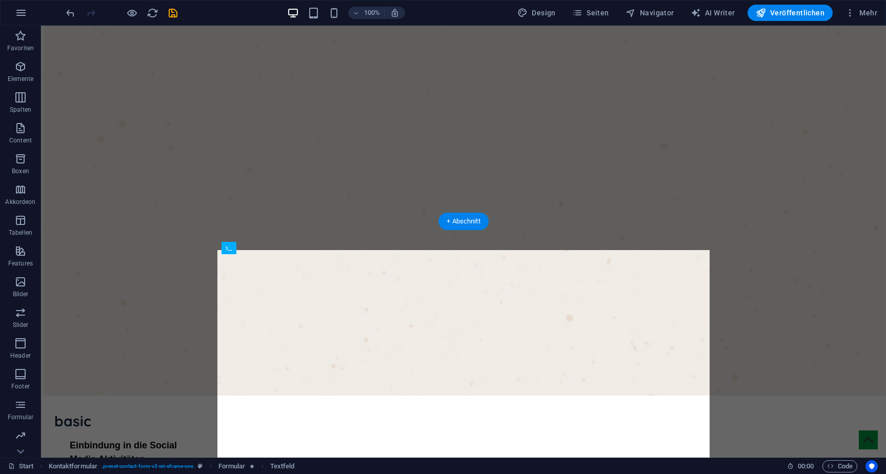
drag, startPoint x: 512, startPoint y: 301, endPoint x: 481, endPoint y: 322, distance: 38.1
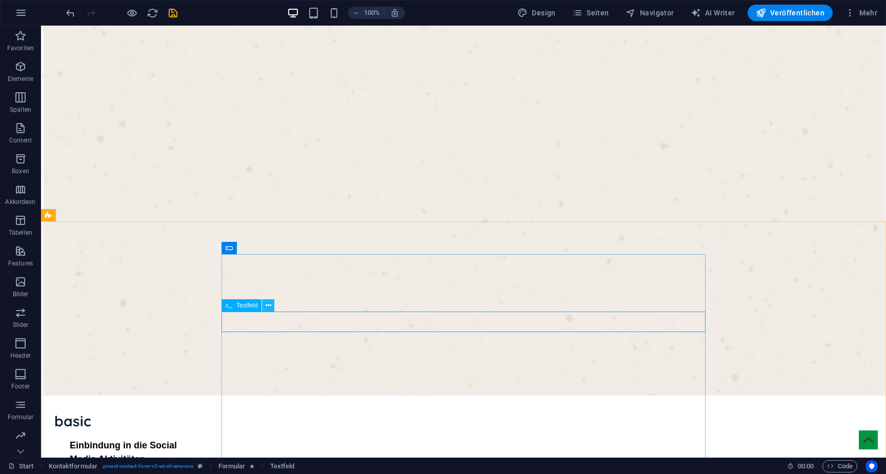
click at [273, 309] on button at bounding box center [268, 306] width 12 height 12
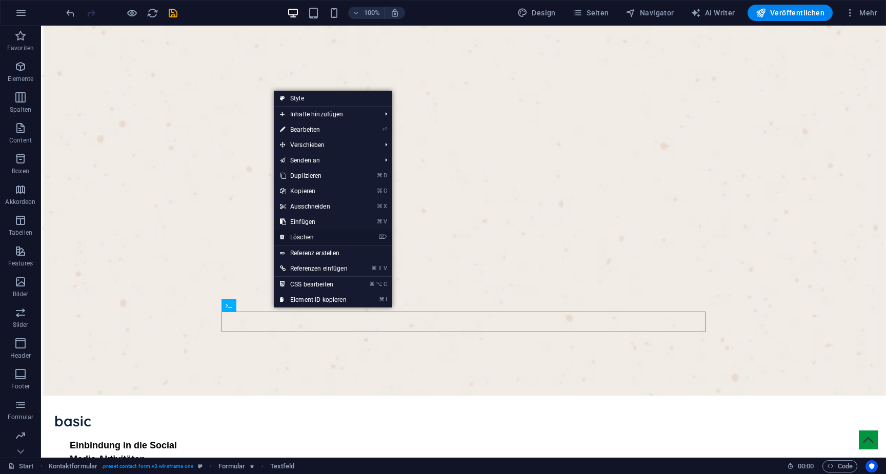
click at [314, 232] on link "⌦ Löschen" at bounding box center [314, 237] width 80 height 15
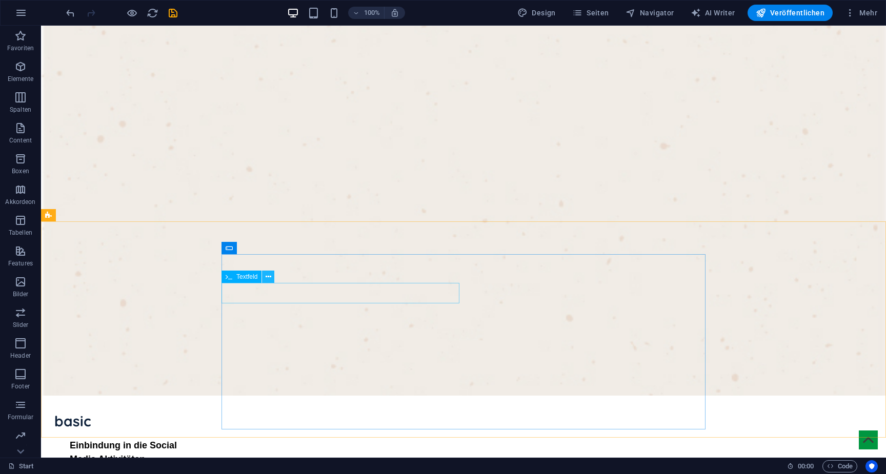
click at [272, 276] on button at bounding box center [268, 277] width 12 height 12
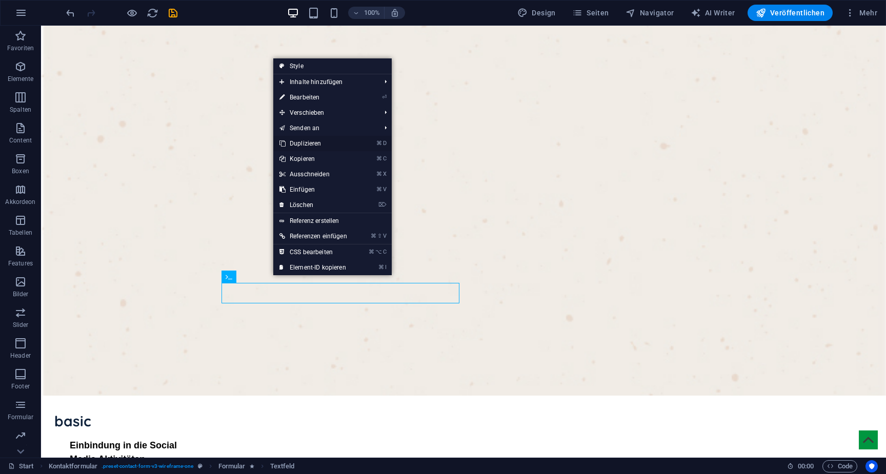
click at [310, 143] on link "⌘ D Duplizieren" at bounding box center [313, 143] width 80 height 15
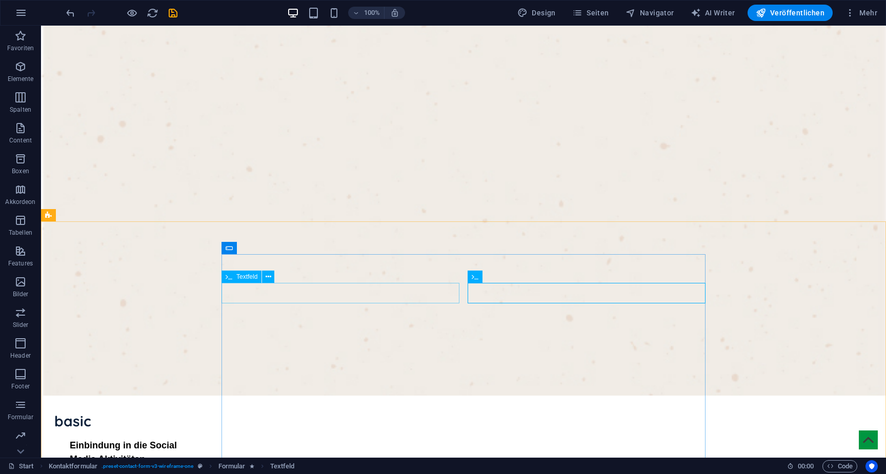
click at [238, 281] on div "Textfeld" at bounding box center [242, 277] width 40 height 12
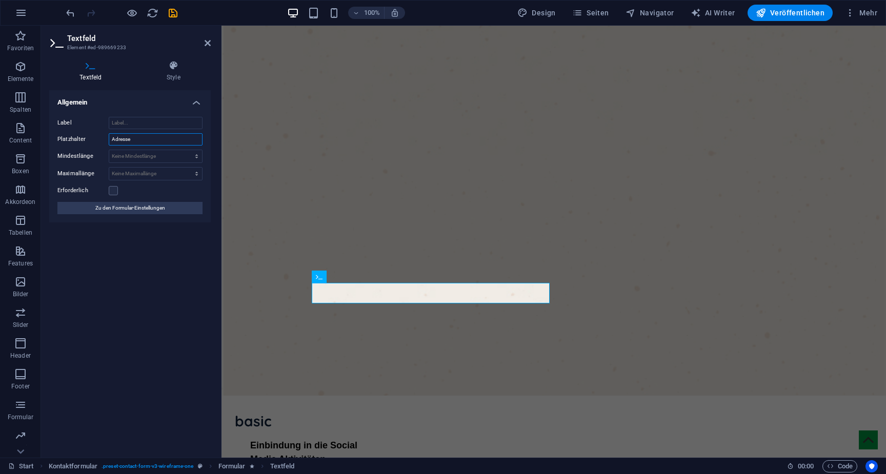
click at [142, 144] on input "Adresse" at bounding box center [156, 139] width 94 height 12
paste input "email"
type input "email"
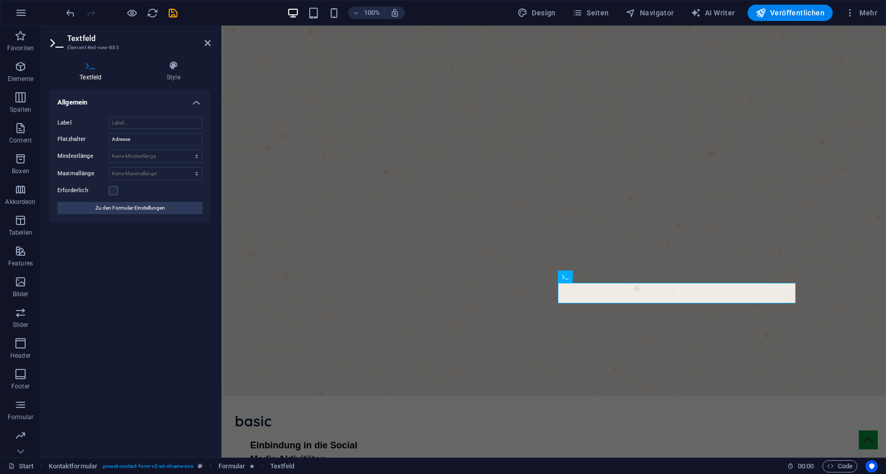
click at [133, 146] on div "Label Platzhalter Adresse Mindestlänge Keine Mindestlänge Zeichen Maximallänge …" at bounding box center [130, 166] width 162 height 114
click at [133, 142] on input "Adresse" at bounding box center [156, 139] width 94 height 12
paste input "Tel"
type input "Tel"
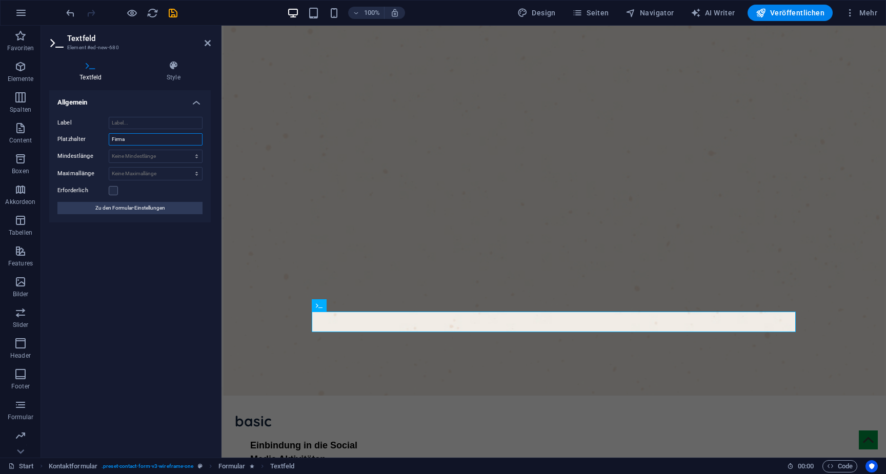
click at [151, 137] on input "Firma" at bounding box center [156, 139] width 94 height 12
paste input "Adresse"
type input "Adresse"
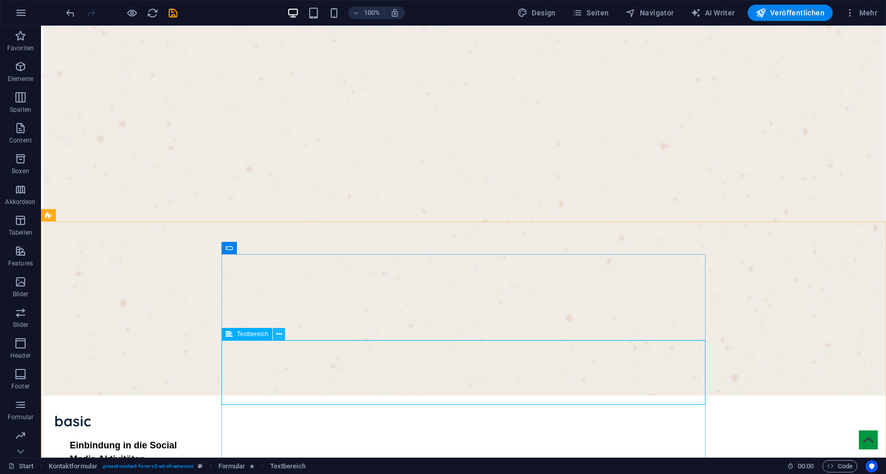
click at [281, 334] on icon at bounding box center [279, 334] width 6 height 11
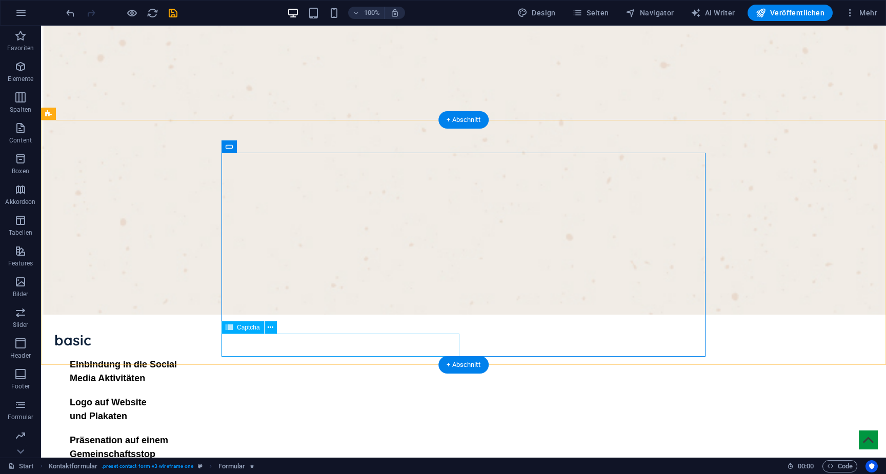
scroll to position [1113, 0]
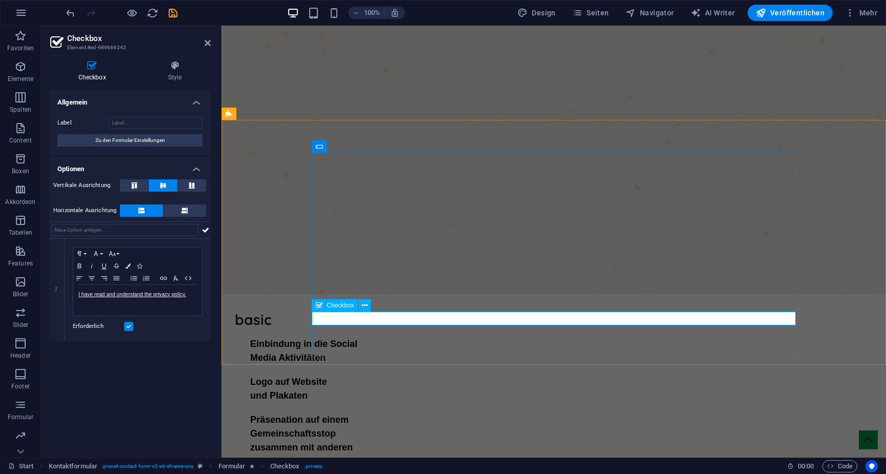
drag, startPoint x: 190, startPoint y: 294, endPoint x: 69, endPoint y: 292, distance: 121.6
click at [69, 292] on div "Paragraph Format Normal Heading 1 Heading 2 Heading 3 Heading 4 Heading 5 Headi…" at bounding box center [138, 290] width 146 height 102
copy link "I have read and understand the privacy policy."
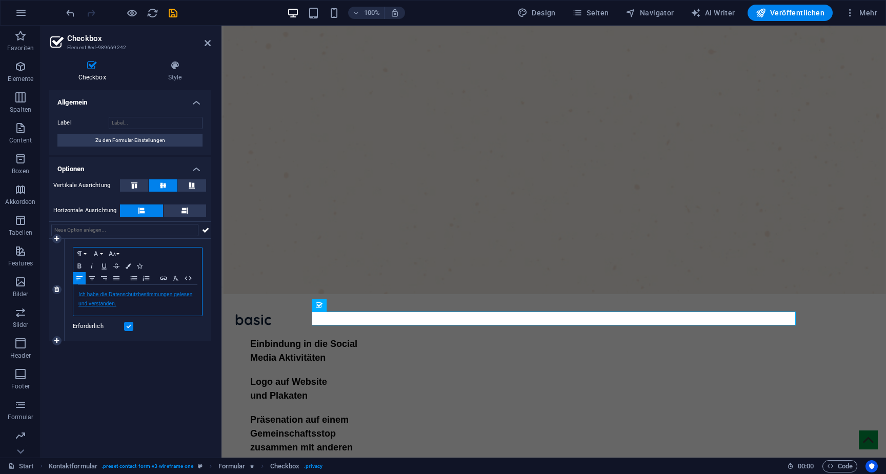
scroll to position [0, 1]
click at [134, 407] on div "Allgemein Label Zu den Formular-Einstellungen Optionen Vertikale Ausrichtung Ho…" at bounding box center [130, 270] width 162 height 360
click at [129, 328] on label at bounding box center [128, 326] width 9 height 9
click at [0, 0] on input "Erforderlich" at bounding box center [0, 0] width 0 height 0
click at [129, 328] on label at bounding box center [128, 326] width 9 height 9
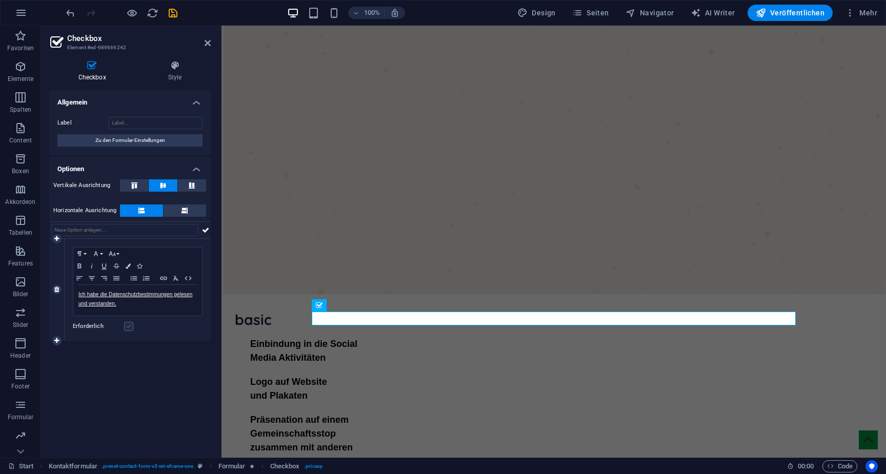
click at [0, 0] on input "Erforderlich" at bounding box center [0, 0] width 0 height 0
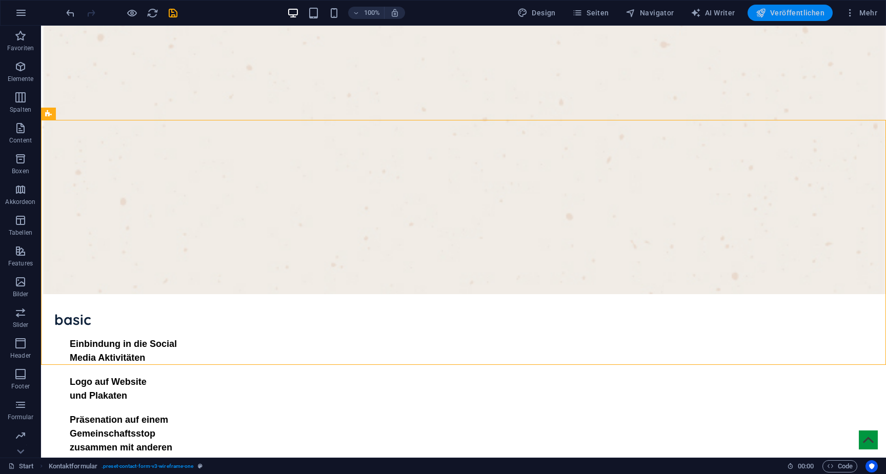
click at [784, 16] on span "Veröffentlichen" at bounding box center [790, 13] width 69 height 10
checkbox input "false"
